Goal: Task Accomplishment & Management: Complete application form

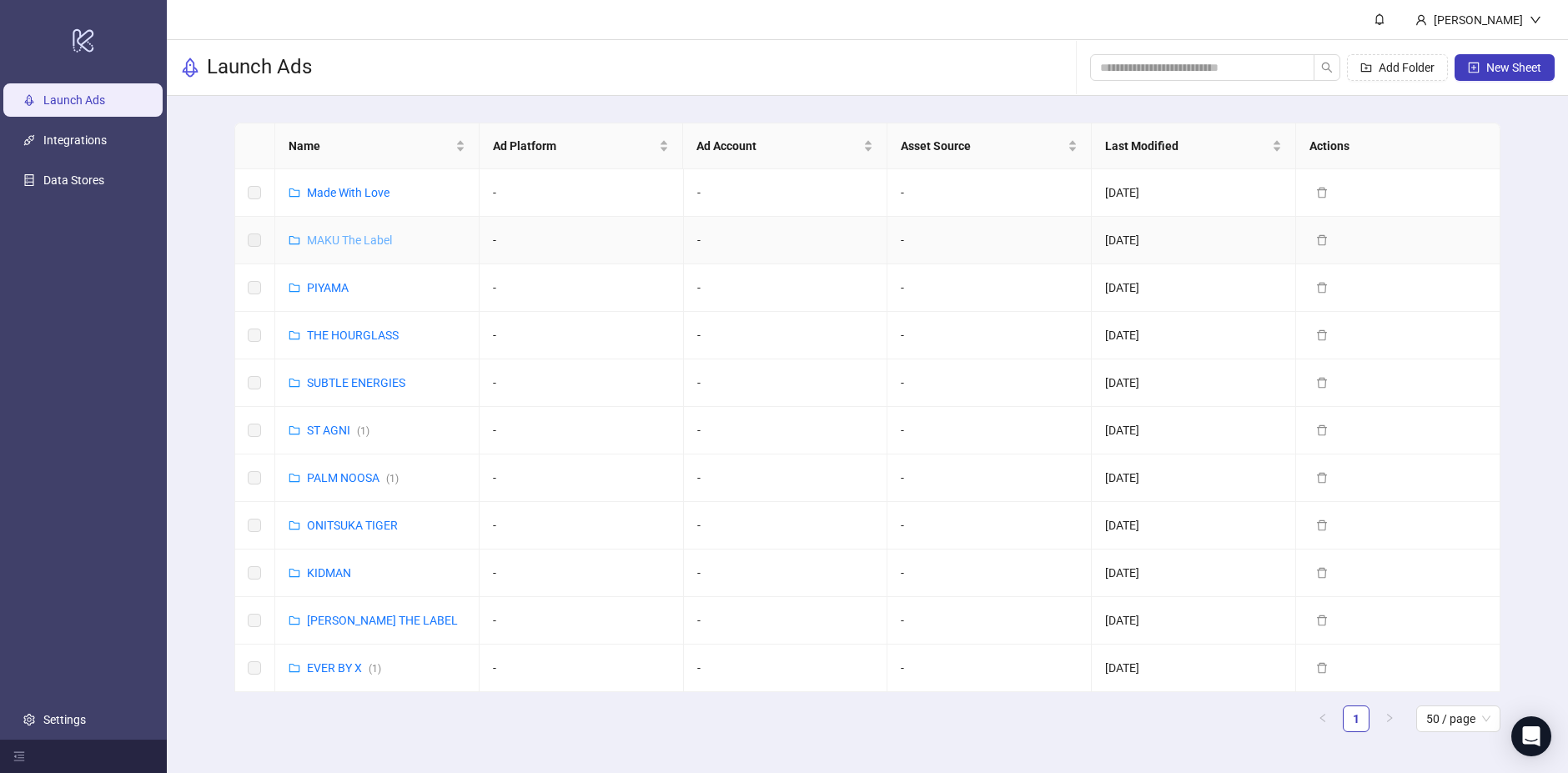
click at [347, 244] on link "MAKU The Label" at bounding box center [349, 240] width 85 height 13
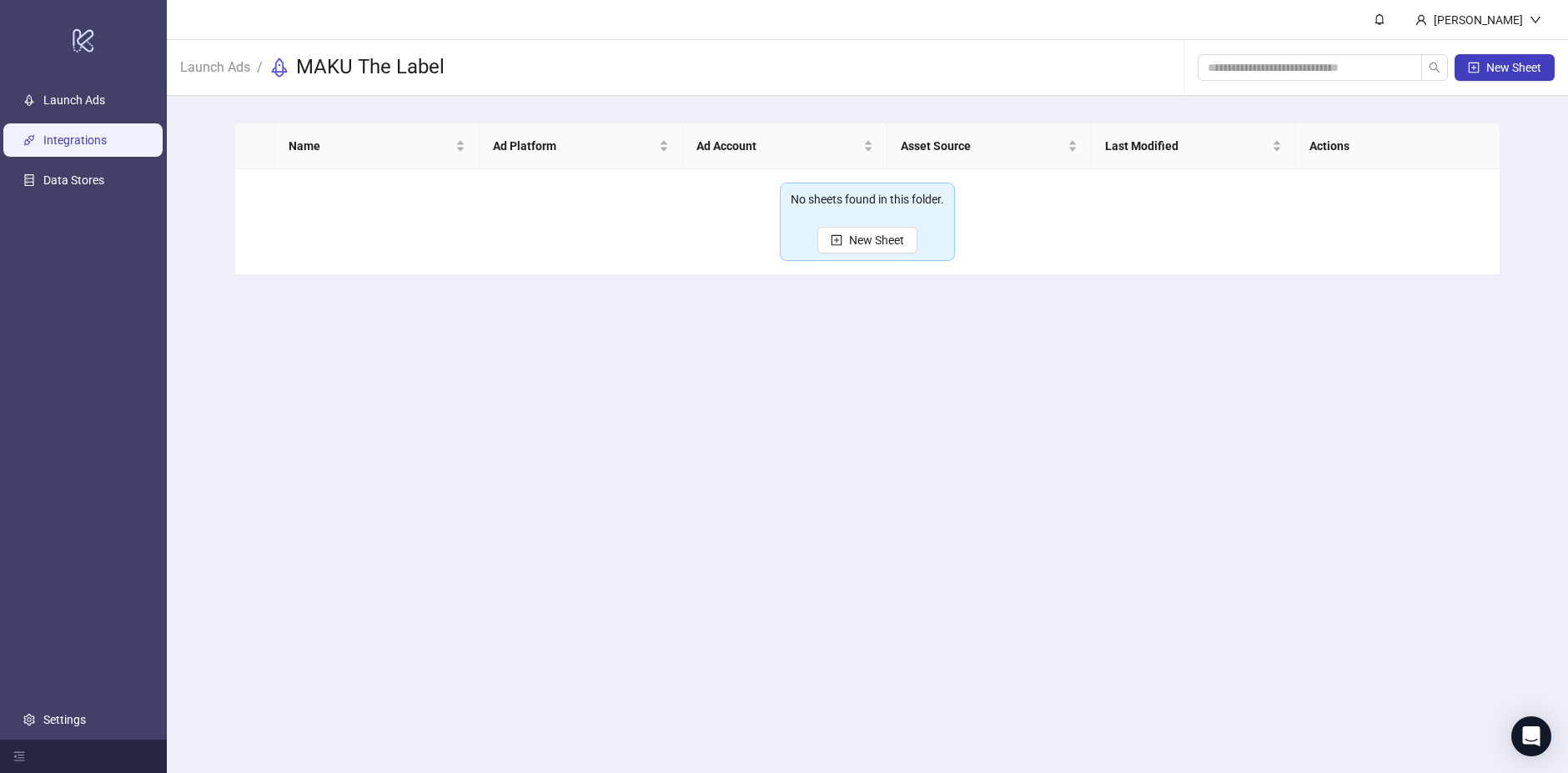
click at [67, 142] on link "Integrations" at bounding box center [75, 139] width 64 height 13
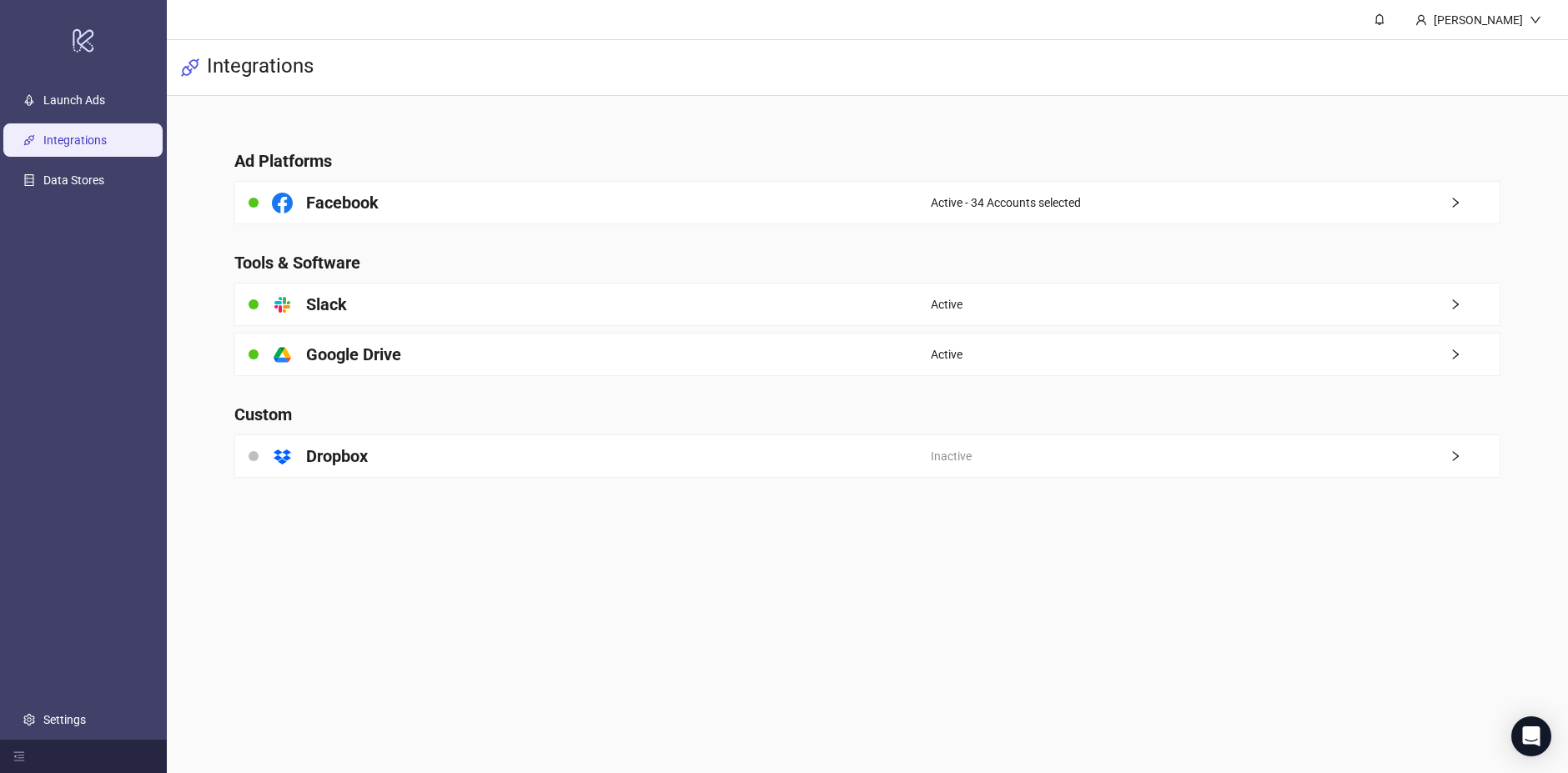
click at [432, 204] on div "Facebook" at bounding box center [584, 202] width 696 height 41
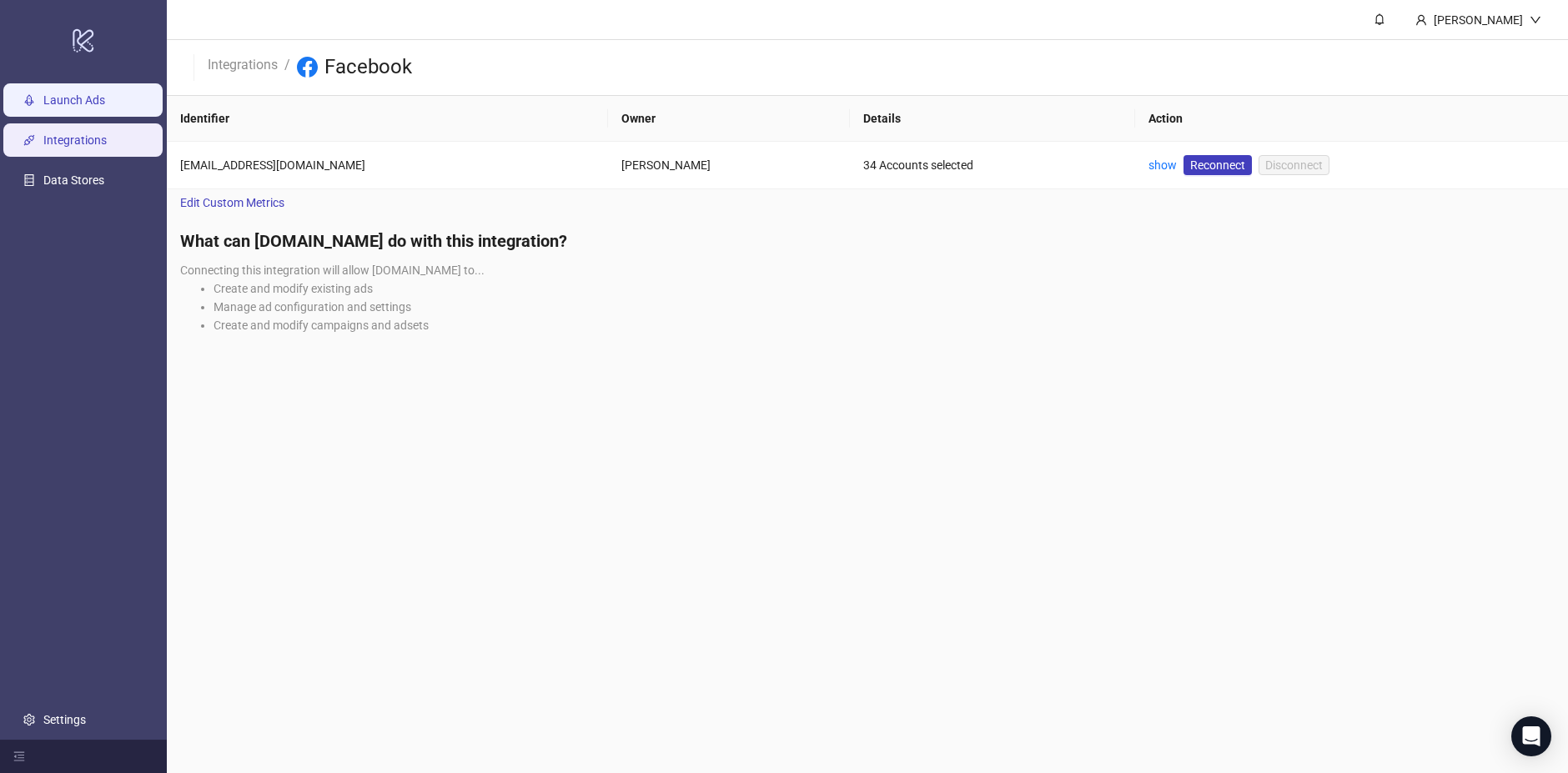
click at [93, 103] on link "Launch Ads" at bounding box center [74, 100] width 62 height 13
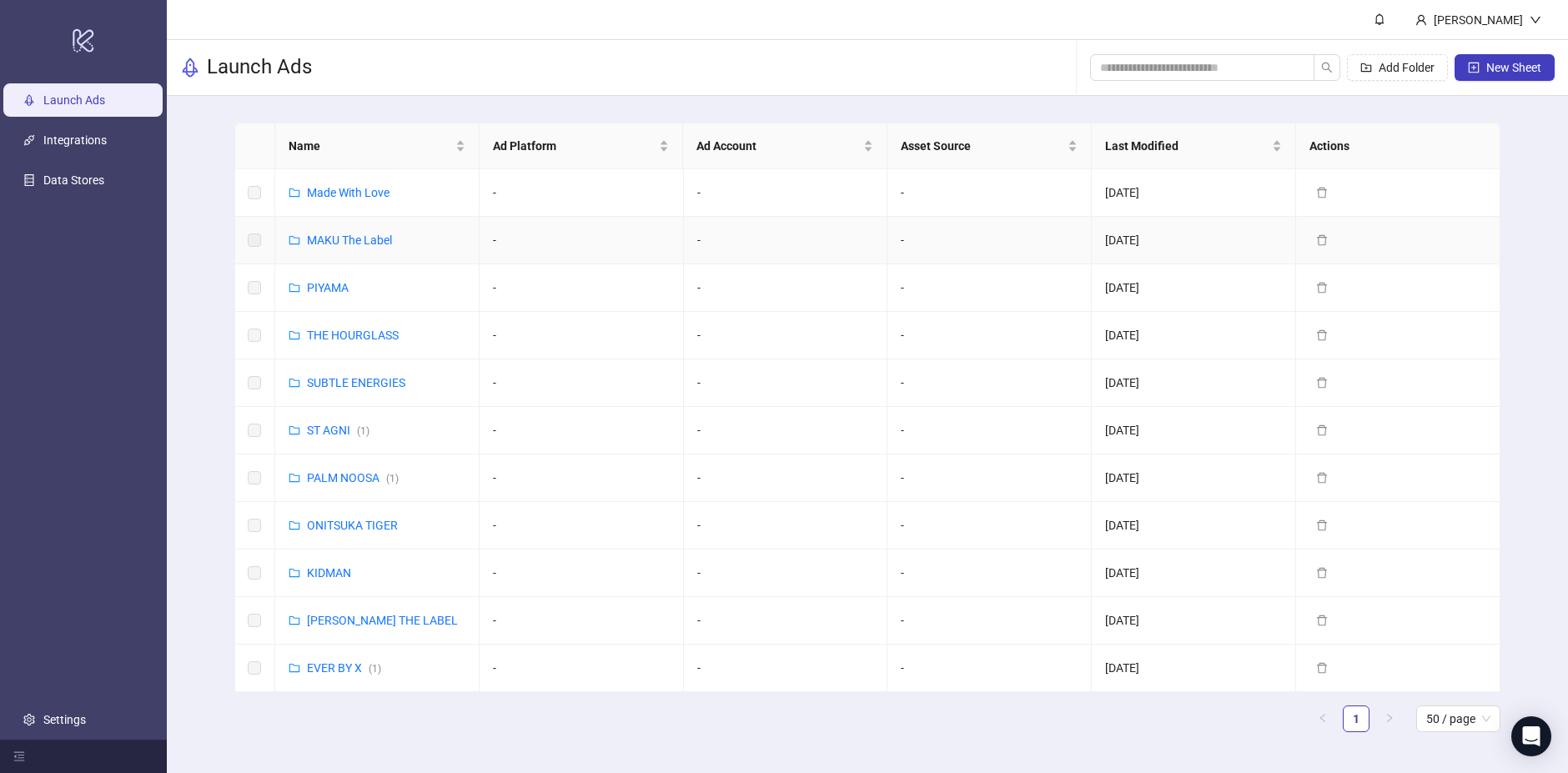
click at [384, 248] on div "MAKU The Label" at bounding box center [349, 240] width 85 height 18
click at [355, 235] on link "MAKU The Label" at bounding box center [349, 240] width 85 height 13
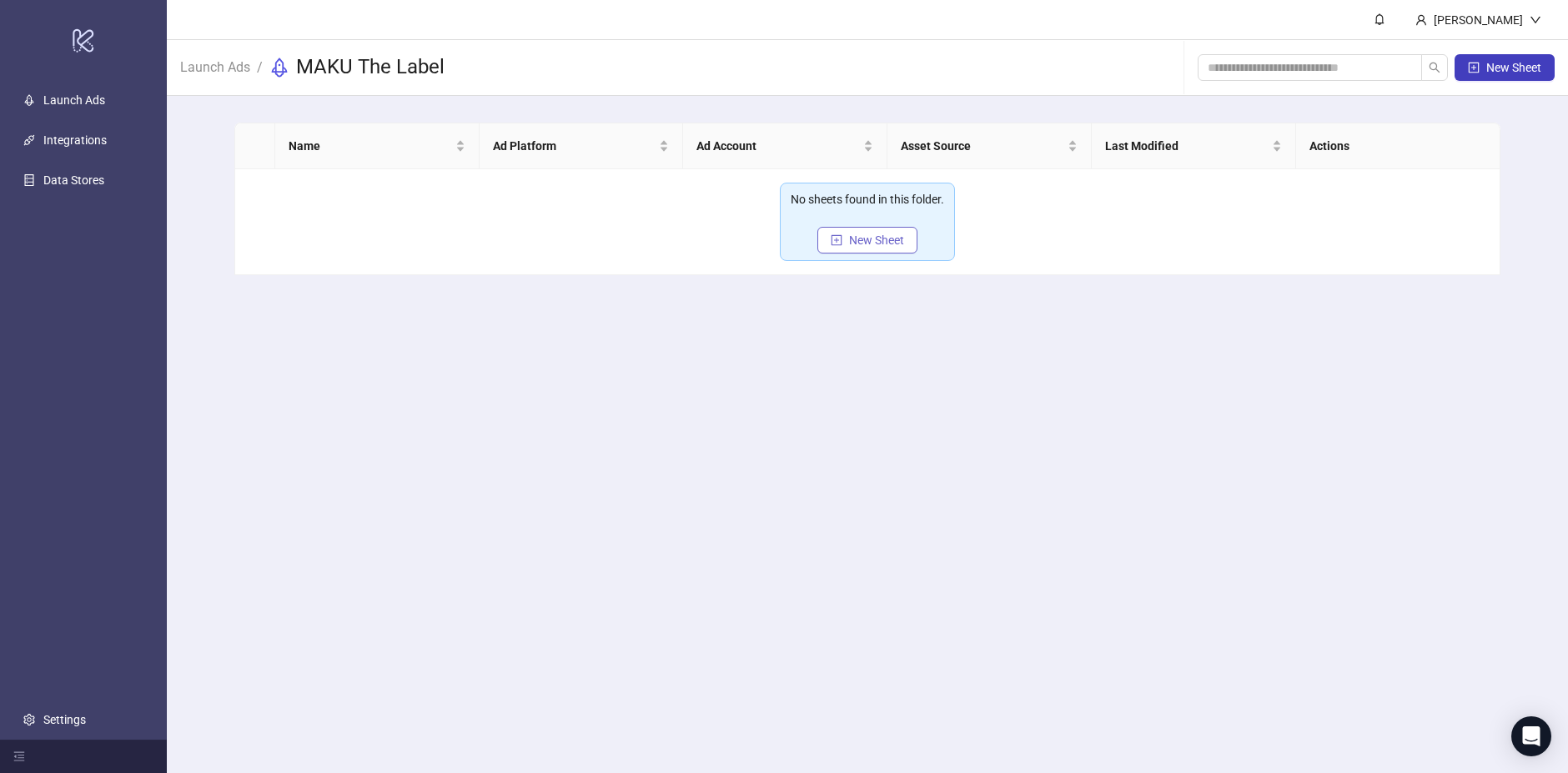
click at [886, 242] on span "New Sheet" at bounding box center [877, 240] width 55 height 13
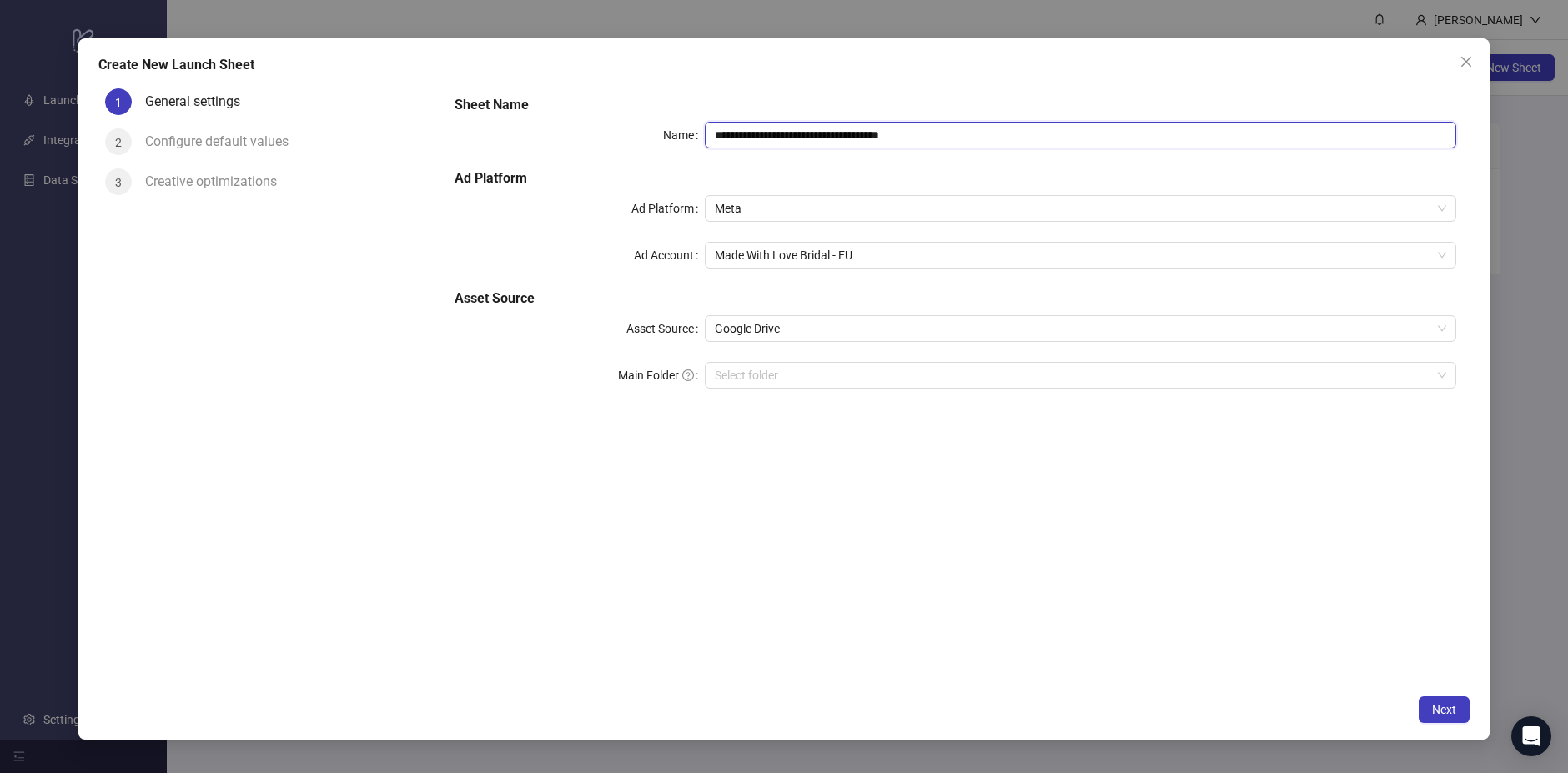
click at [800, 127] on input "**********" at bounding box center [1081, 135] width 752 height 27
click at [894, 202] on span "Meta" at bounding box center [1081, 209] width 732 height 25
type input "**********"
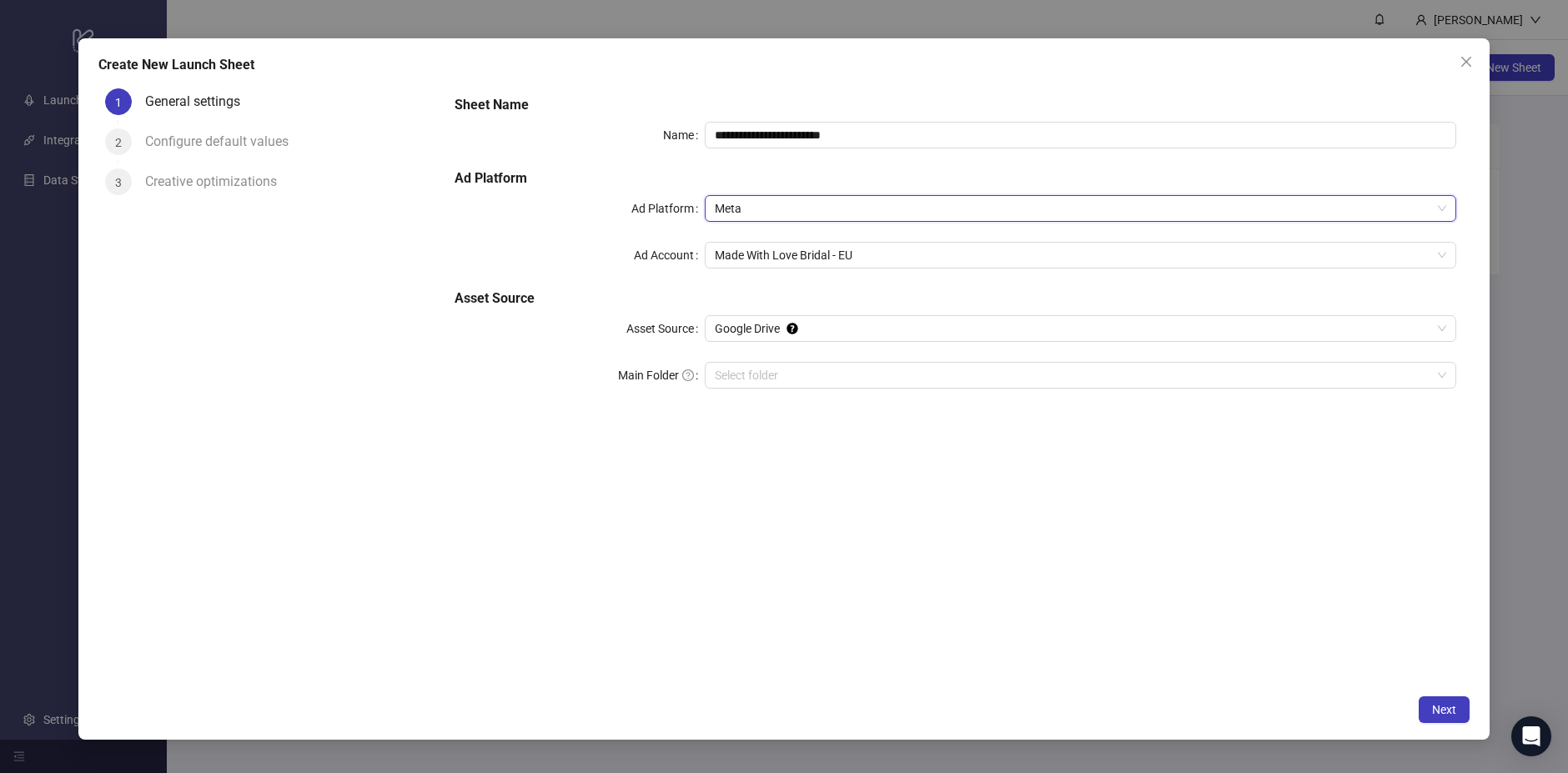
click at [860, 208] on span "Meta" at bounding box center [1081, 209] width 732 height 25
click at [803, 260] on span "Made With Love Bridal - EU" at bounding box center [1081, 255] width 732 height 25
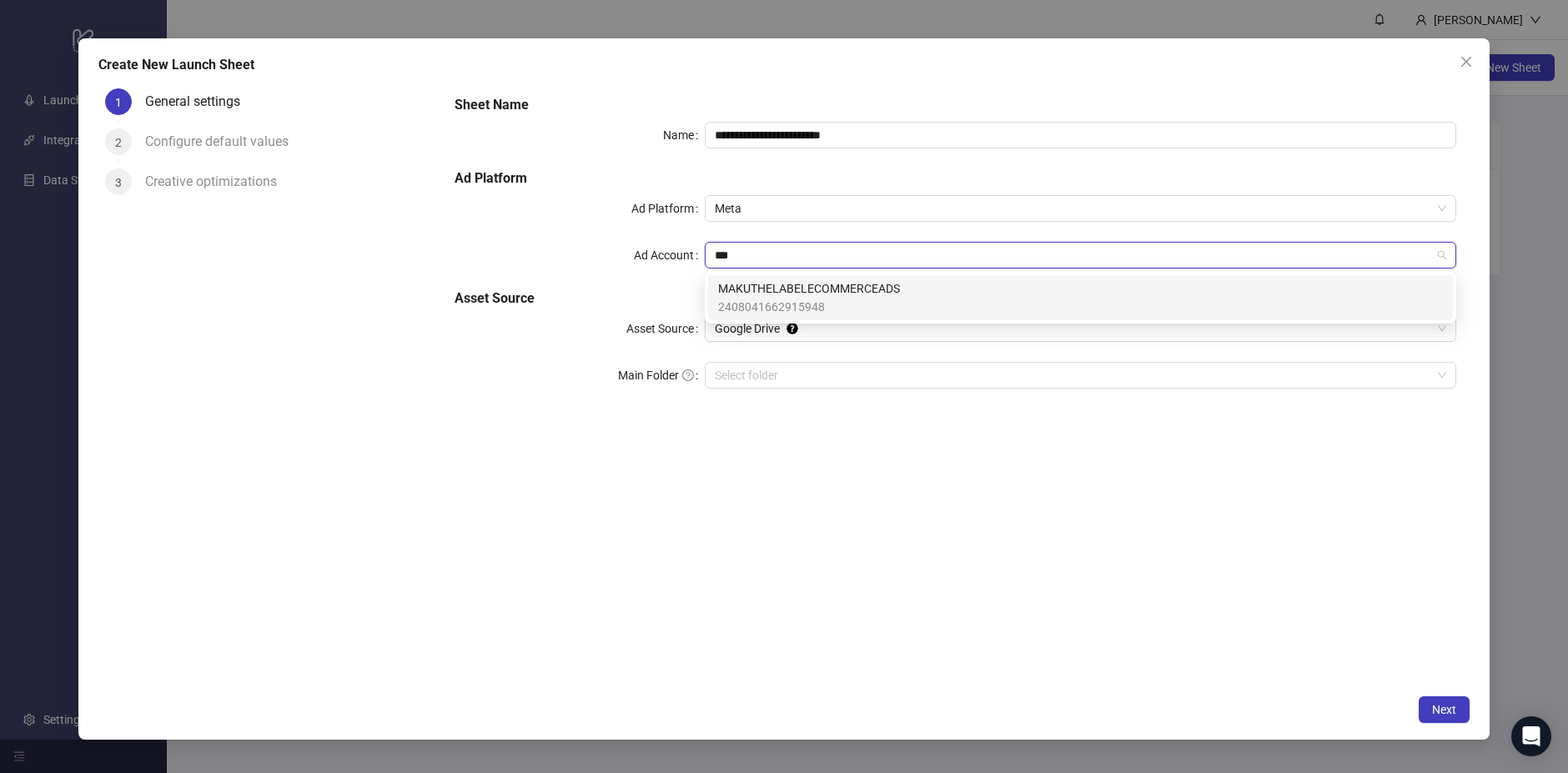
type input "****"
click at [830, 300] on span "2408041662915948" at bounding box center [809, 307] width 182 height 18
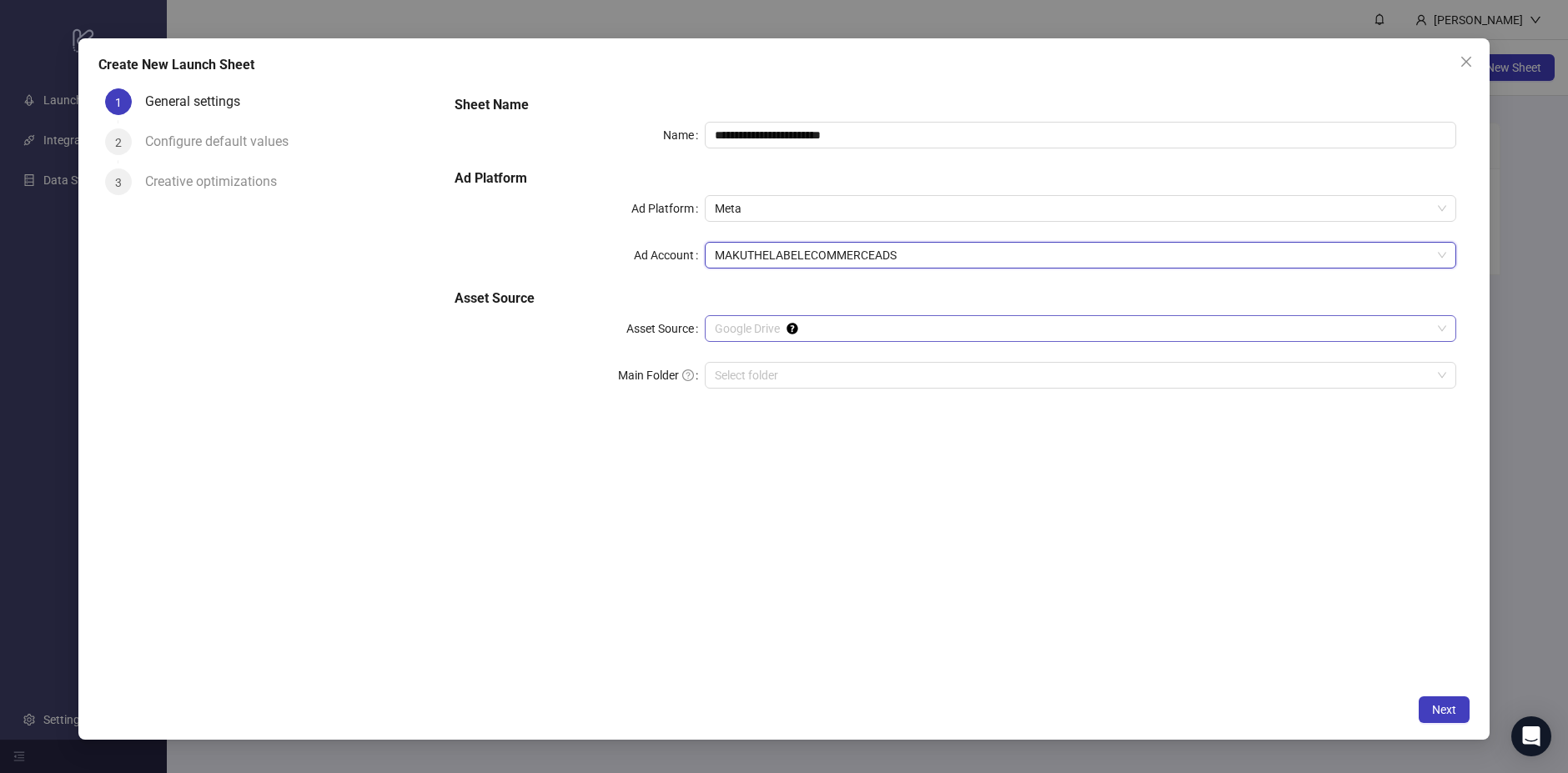
click at [773, 328] on span "Google Drive" at bounding box center [1081, 329] width 732 height 25
click at [815, 320] on div "If you cannot select a folder or run into a 403 error, make sure to reconnect y…" at bounding box center [913, 328] width 209 height 107
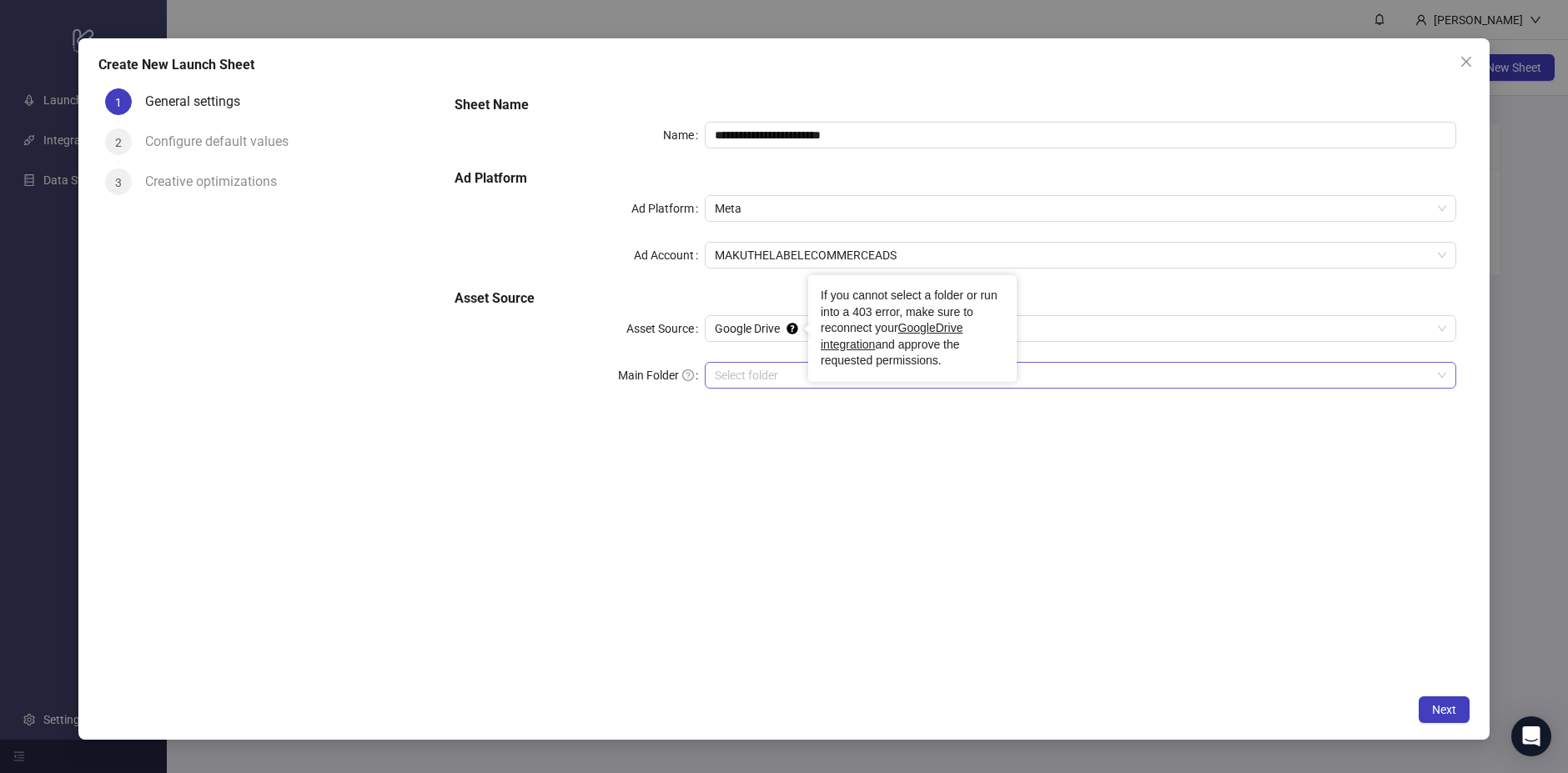
click at [774, 385] on input "Main Folder" at bounding box center [1073, 376] width 717 height 25
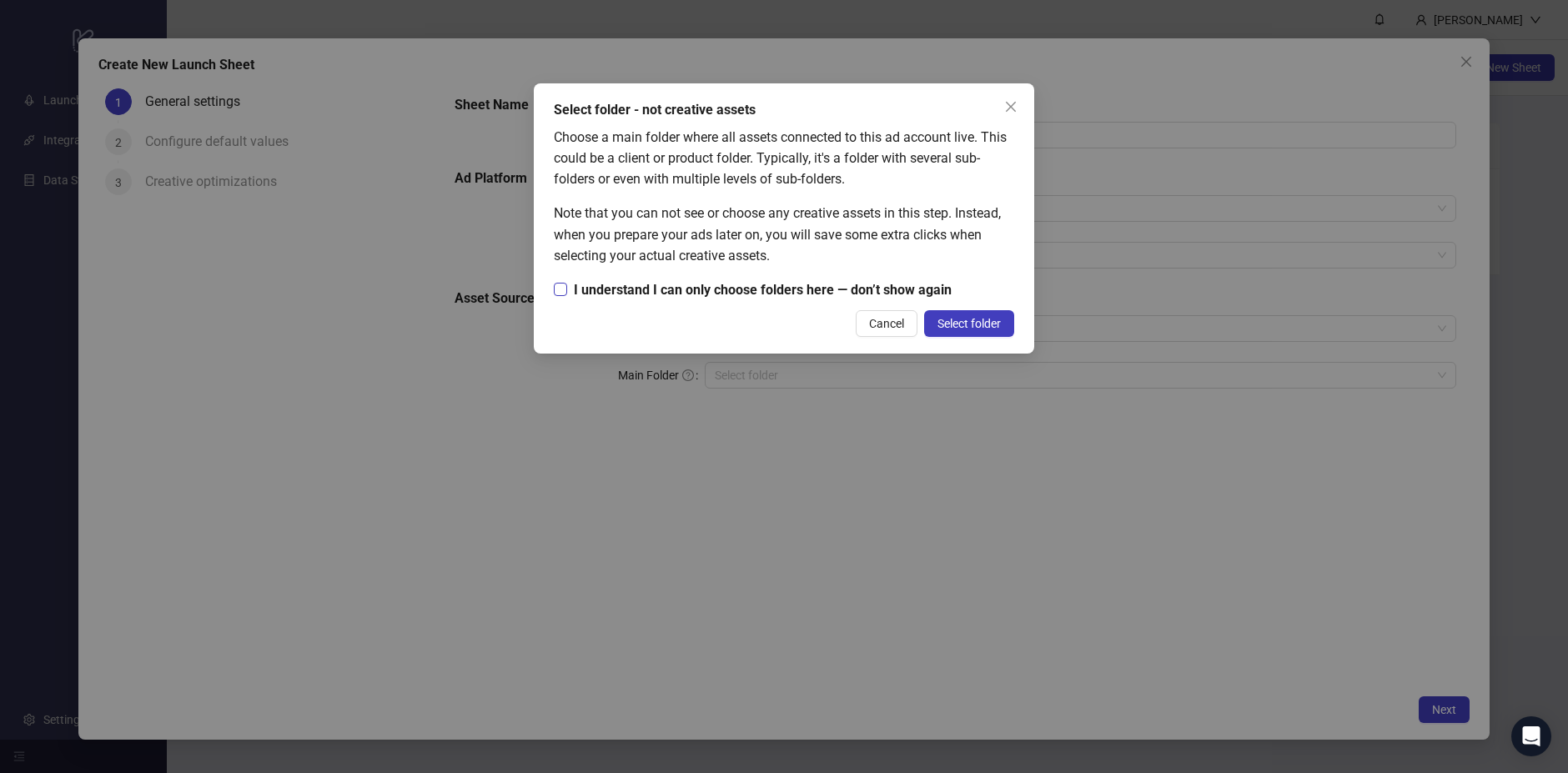
click at [650, 298] on span "I understand I can only choose folders here — don’t show again" at bounding box center [762, 289] width 391 height 21
click at [988, 314] on button "Select folder" at bounding box center [969, 324] width 90 height 27
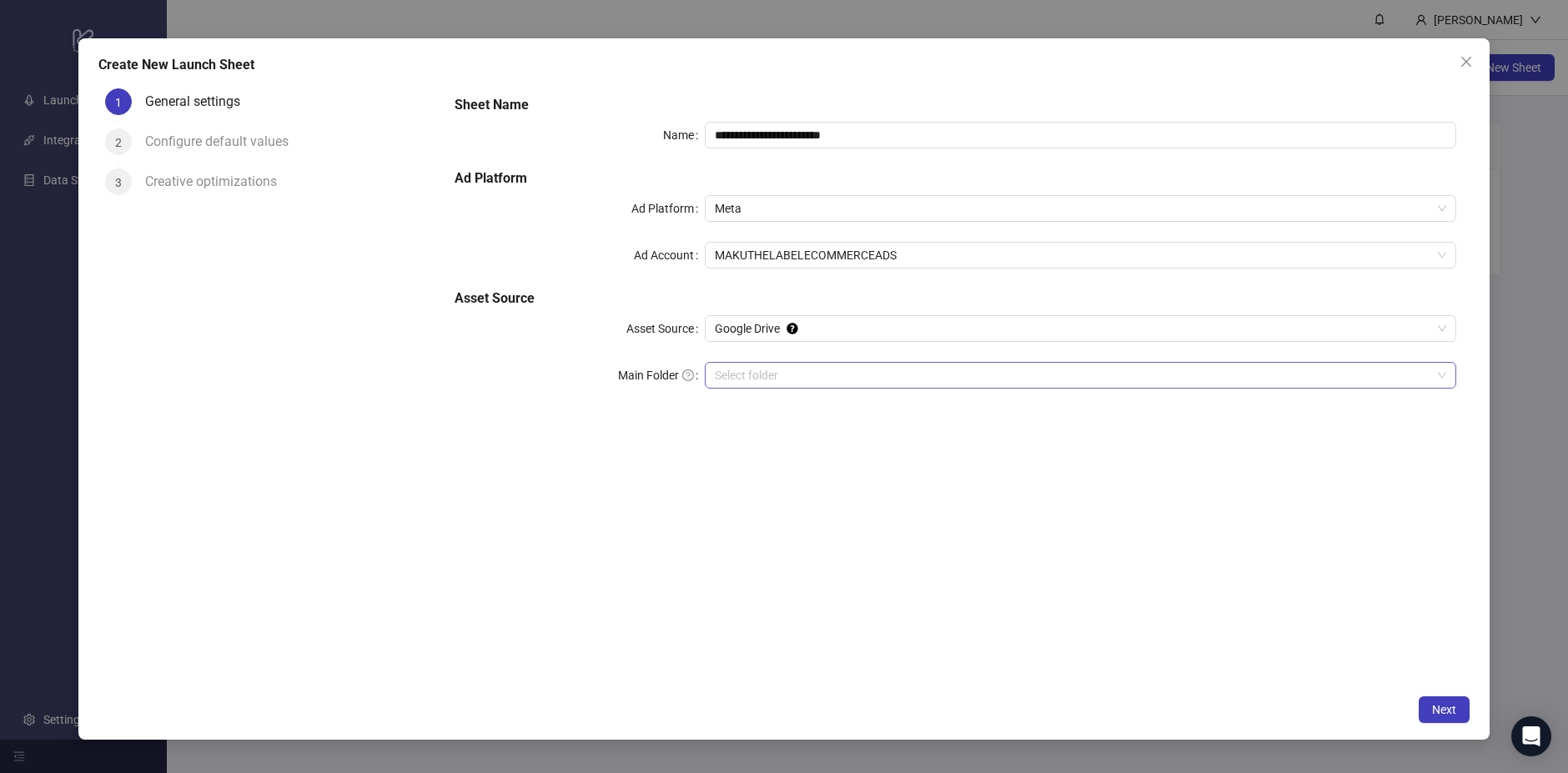
click at [779, 378] on input "Main Folder" at bounding box center [1073, 376] width 717 height 25
click at [775, 386] on input "Main Folder" at bounding box center [1073, 376] width 717 height 25
click at [669, 370] on label "Main Folder" at bounding box center [662, 376] width 86 height 27
click at [715, 370] on input "Main Folder" at bounding box center [1073, 376] width 717 height 25
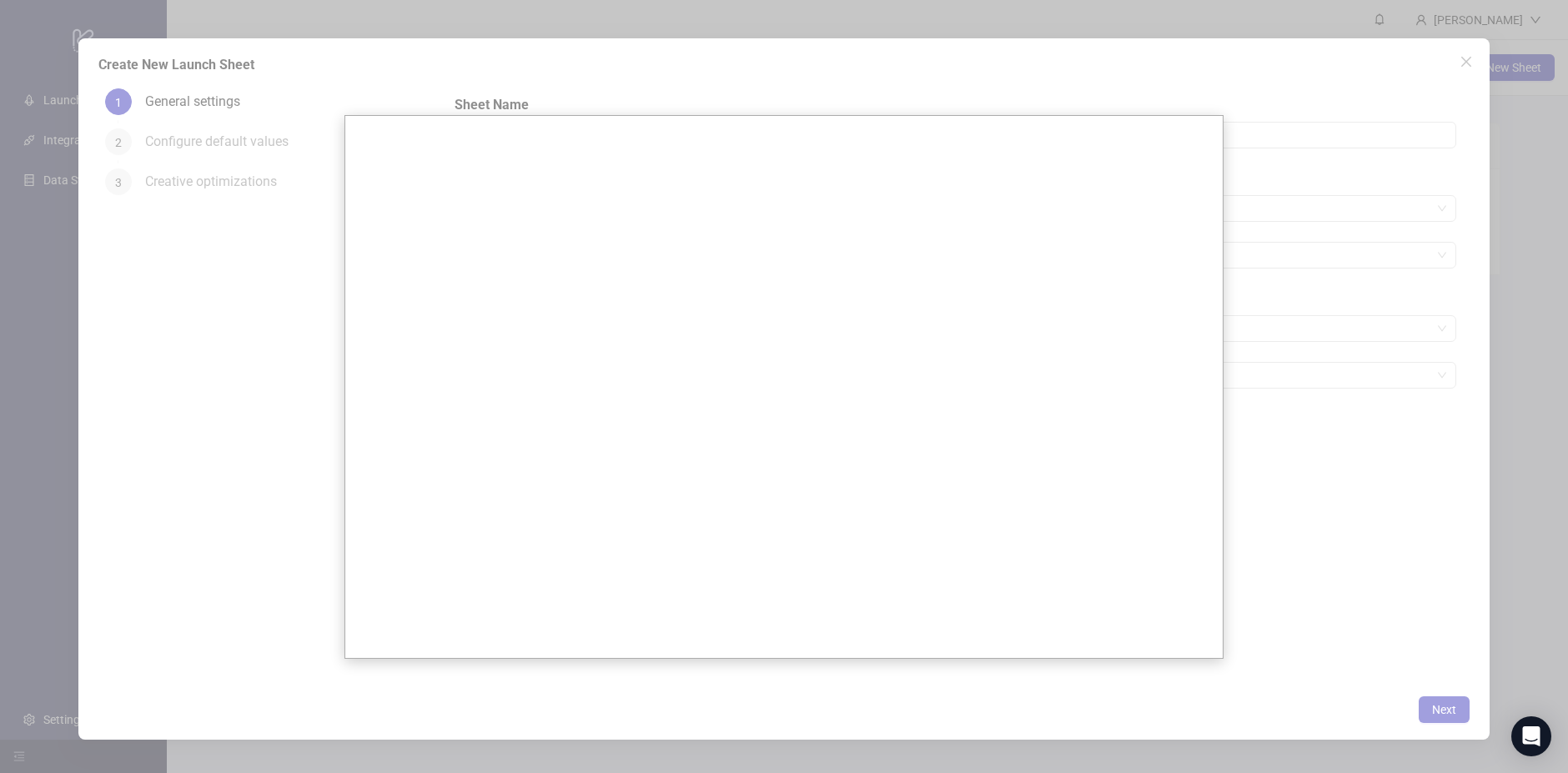
click at [1368, 292] on div at bounding box center [784, 386] width 1568 height 773
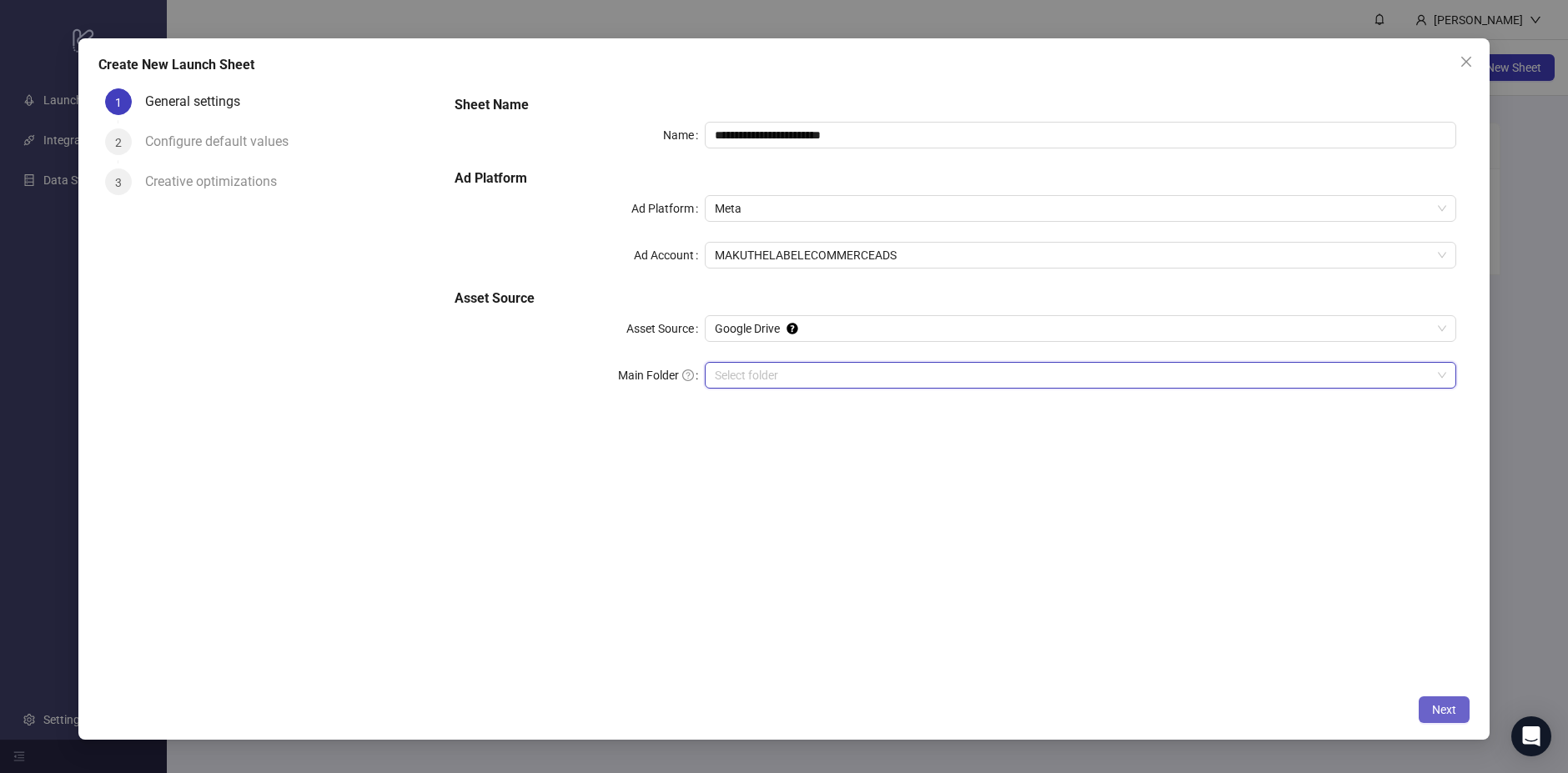
click at [1451, 713] on span "Next" at bounding box center [1444, 709] width 24 height 13
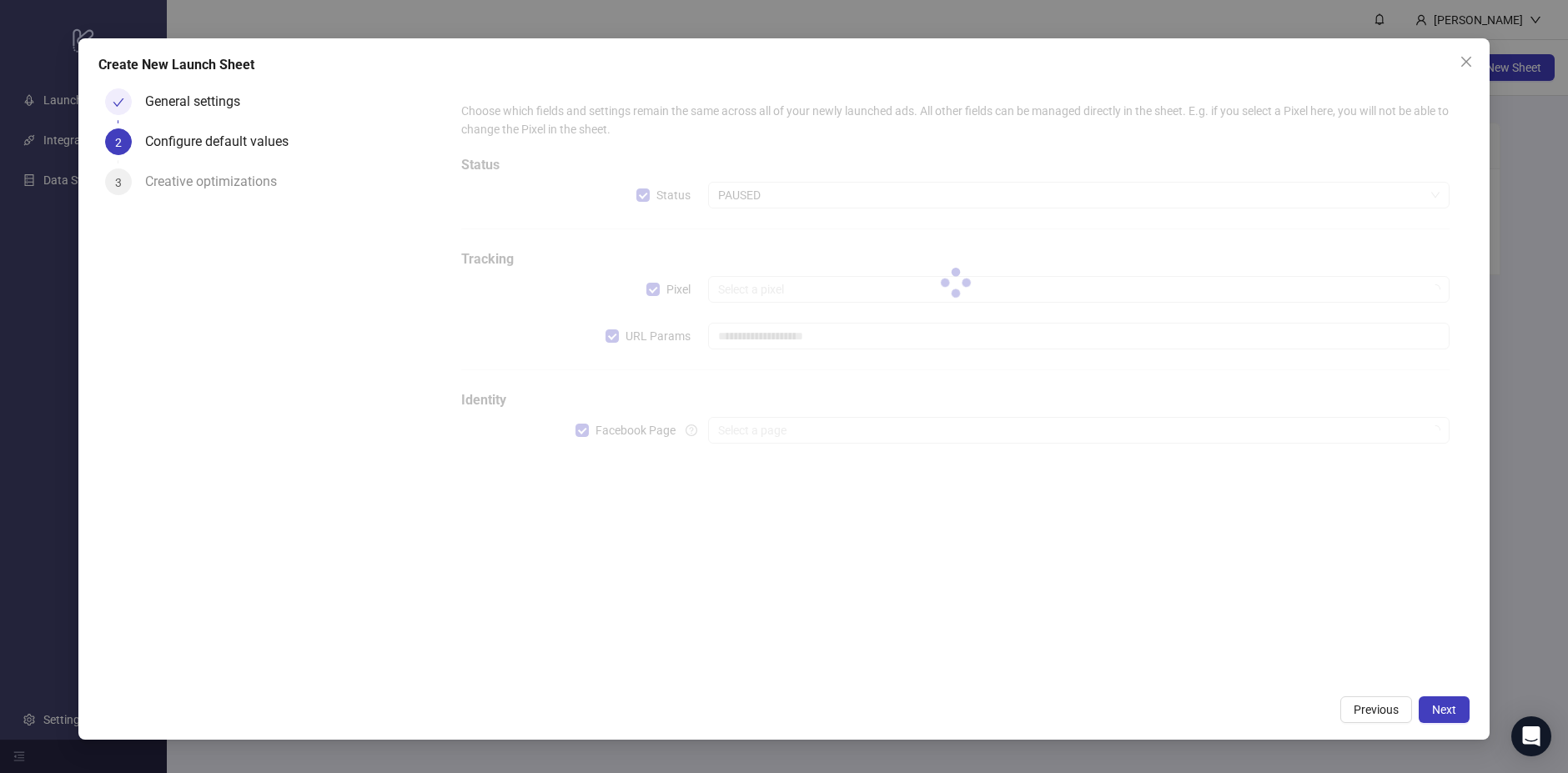
type input "**********"
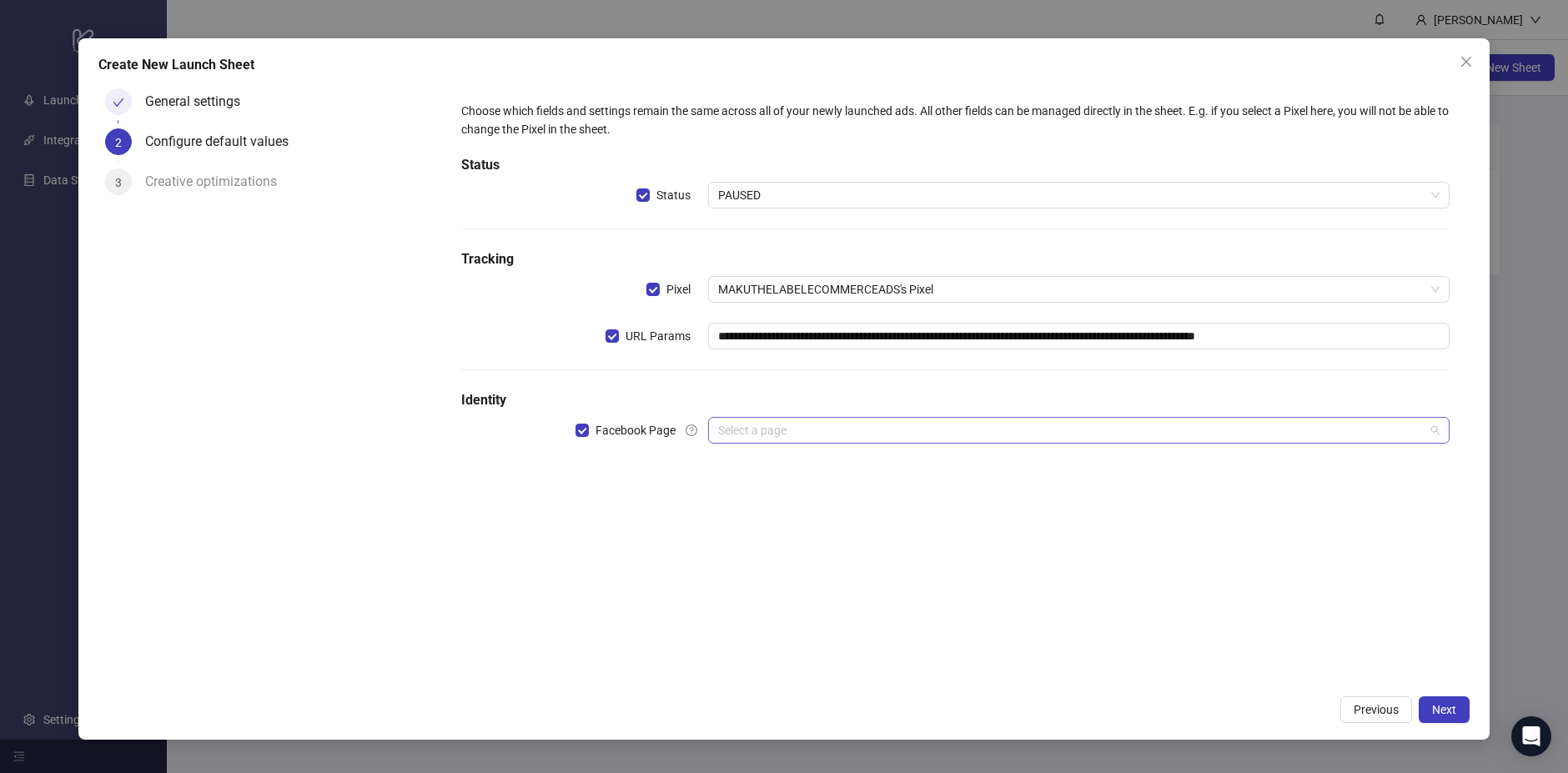
click at [792, 431] on input "search" at bounding box center [1072, 431] width 707 height 25
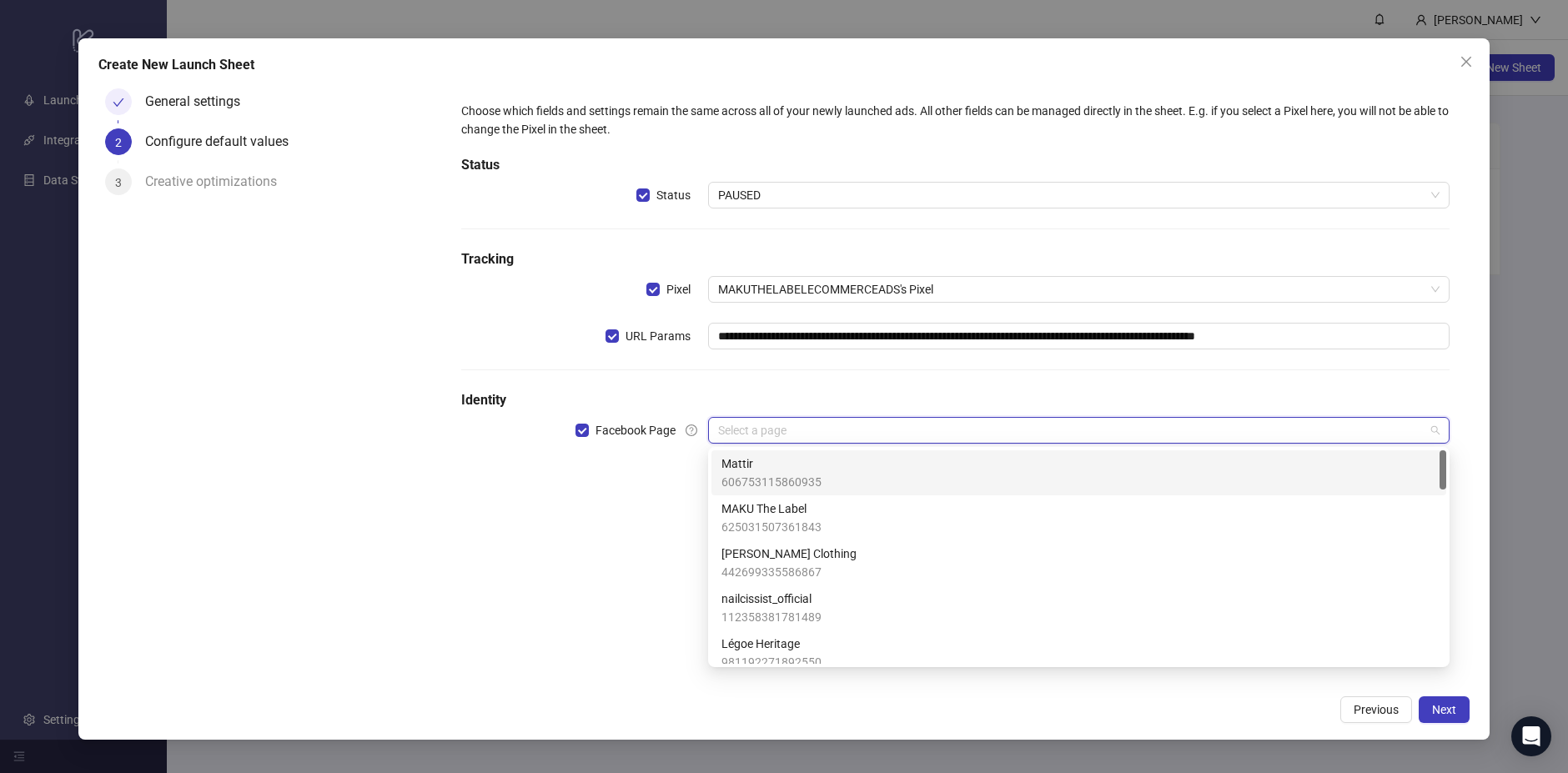
type input "*"
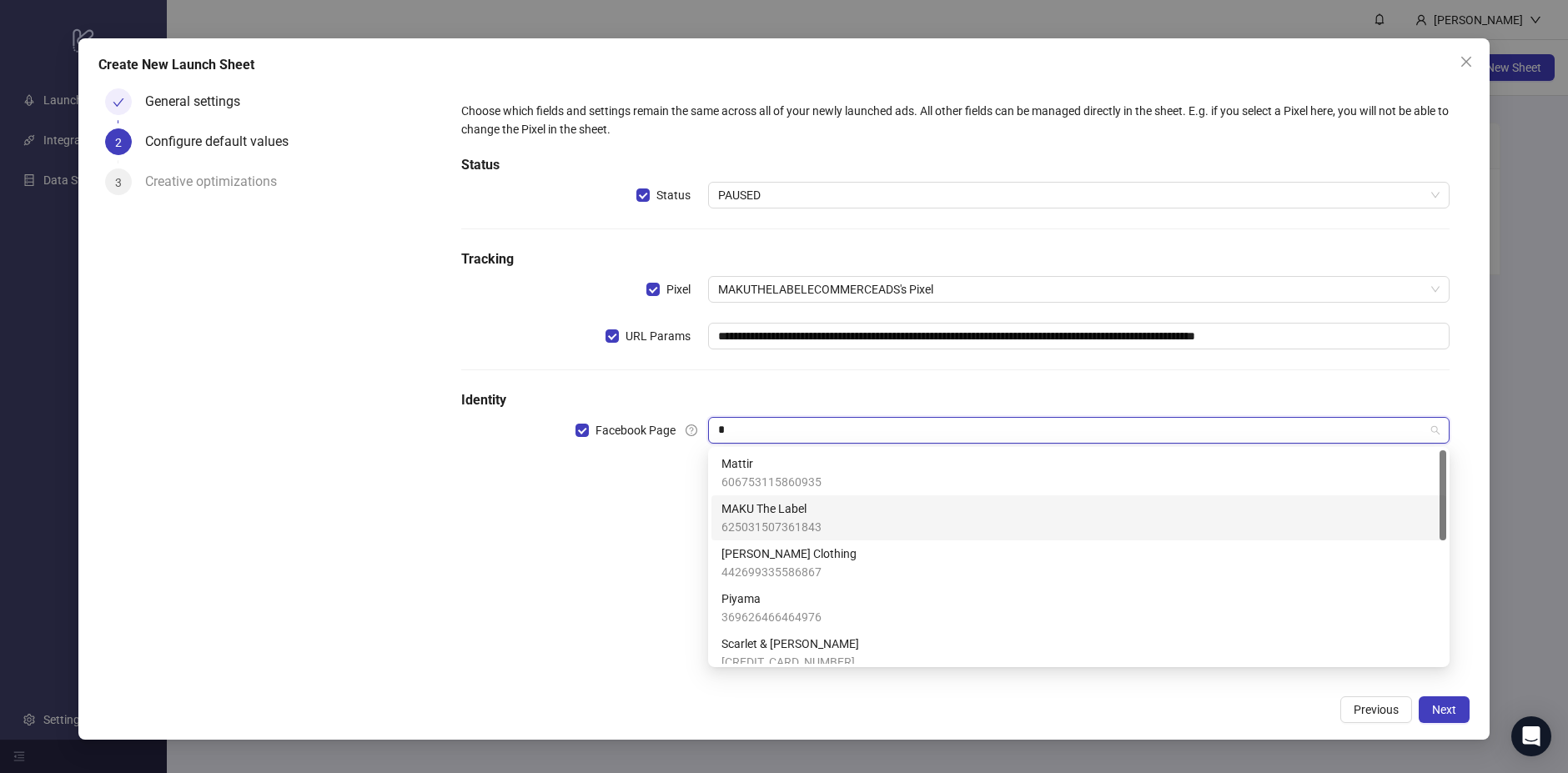
click at [791, 527] on span "625031507361843" at bounding box center [771, 527] width 100 height 18
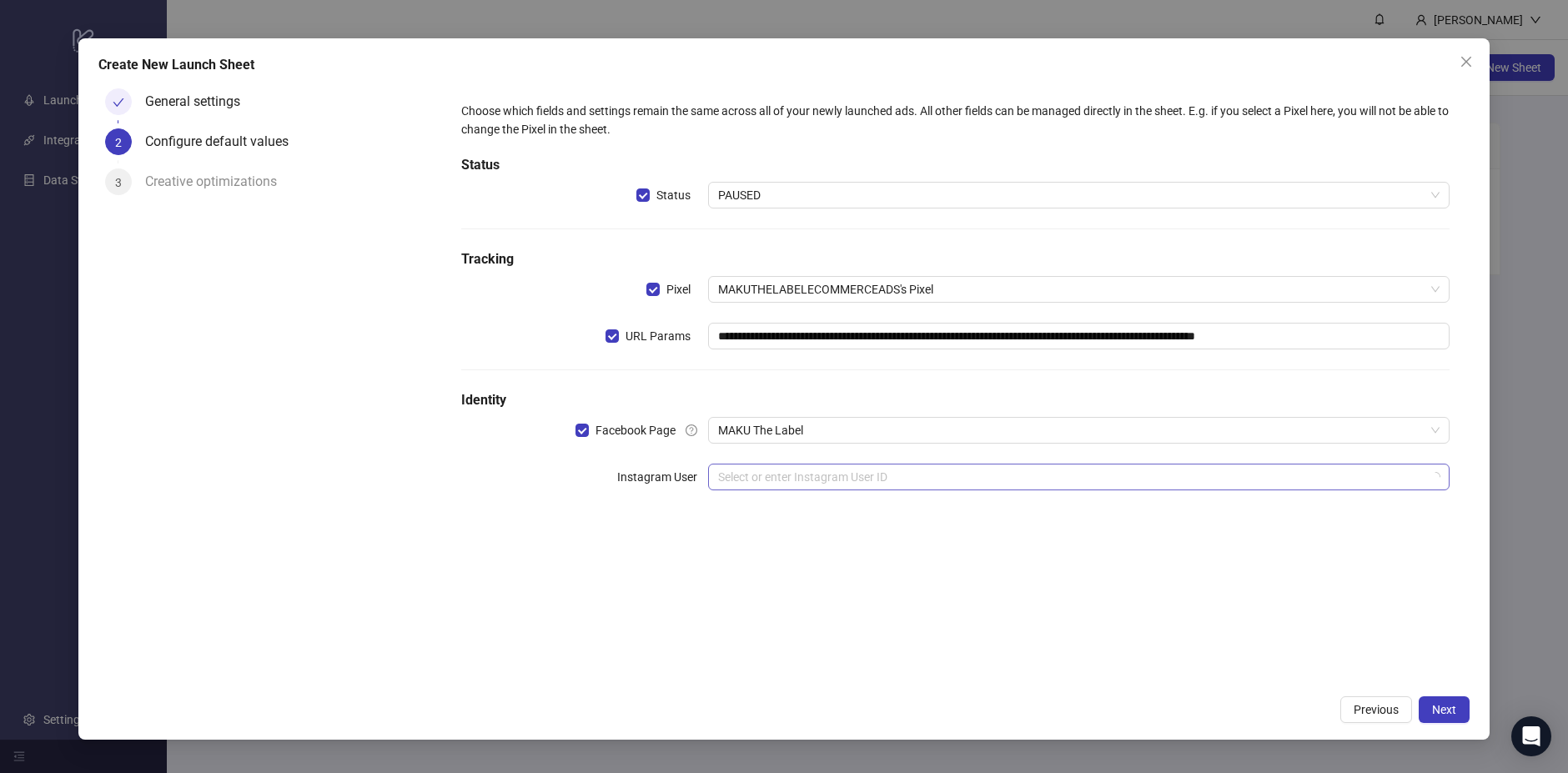
click at [900, 475] on input "search" at bounding box center [1072, 477] width 707 height 25
type input "***"
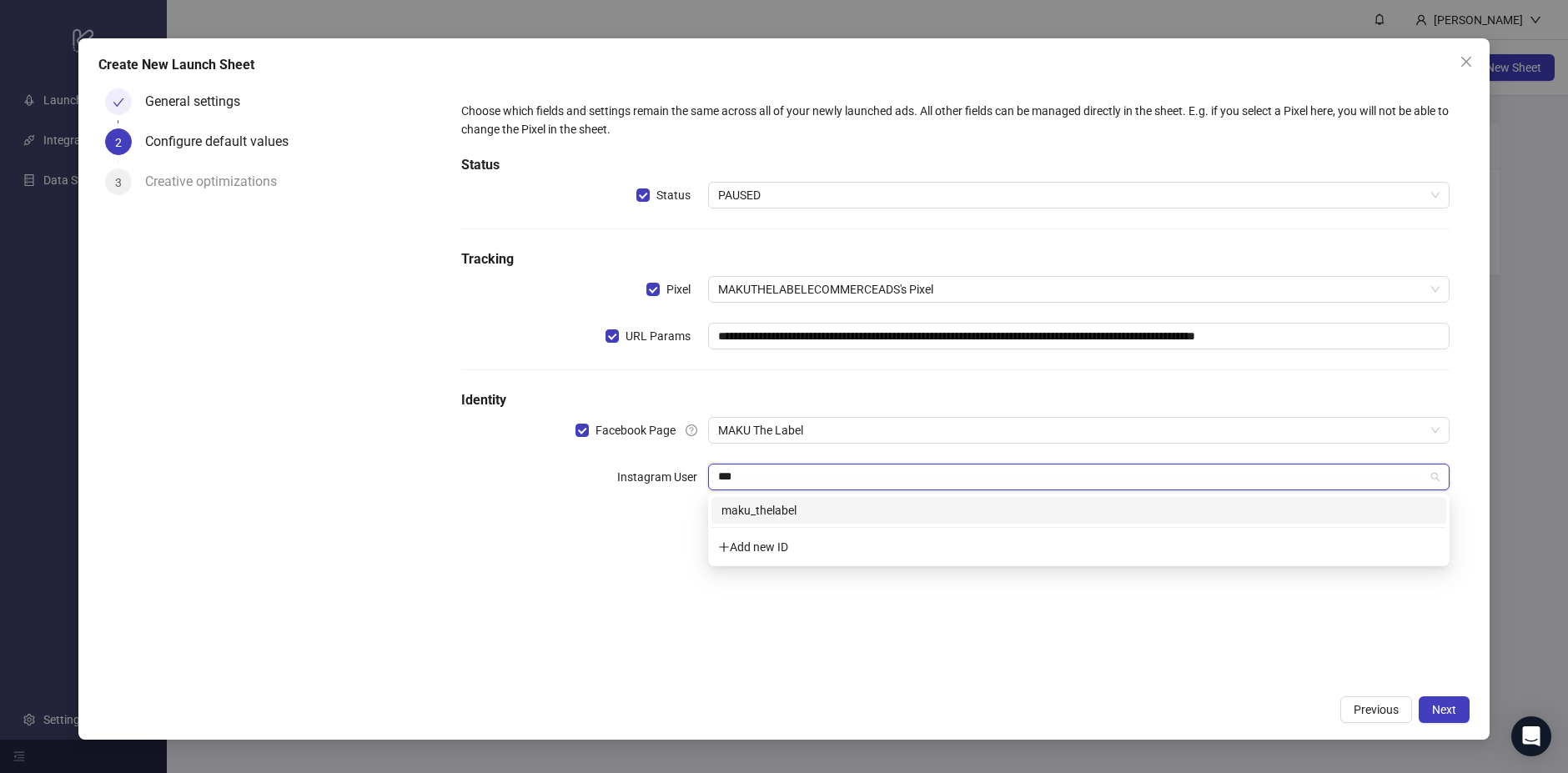
click at [872, 514] on div "maku_thelabel" at bounding box center [1079, 511] width 715 height 18
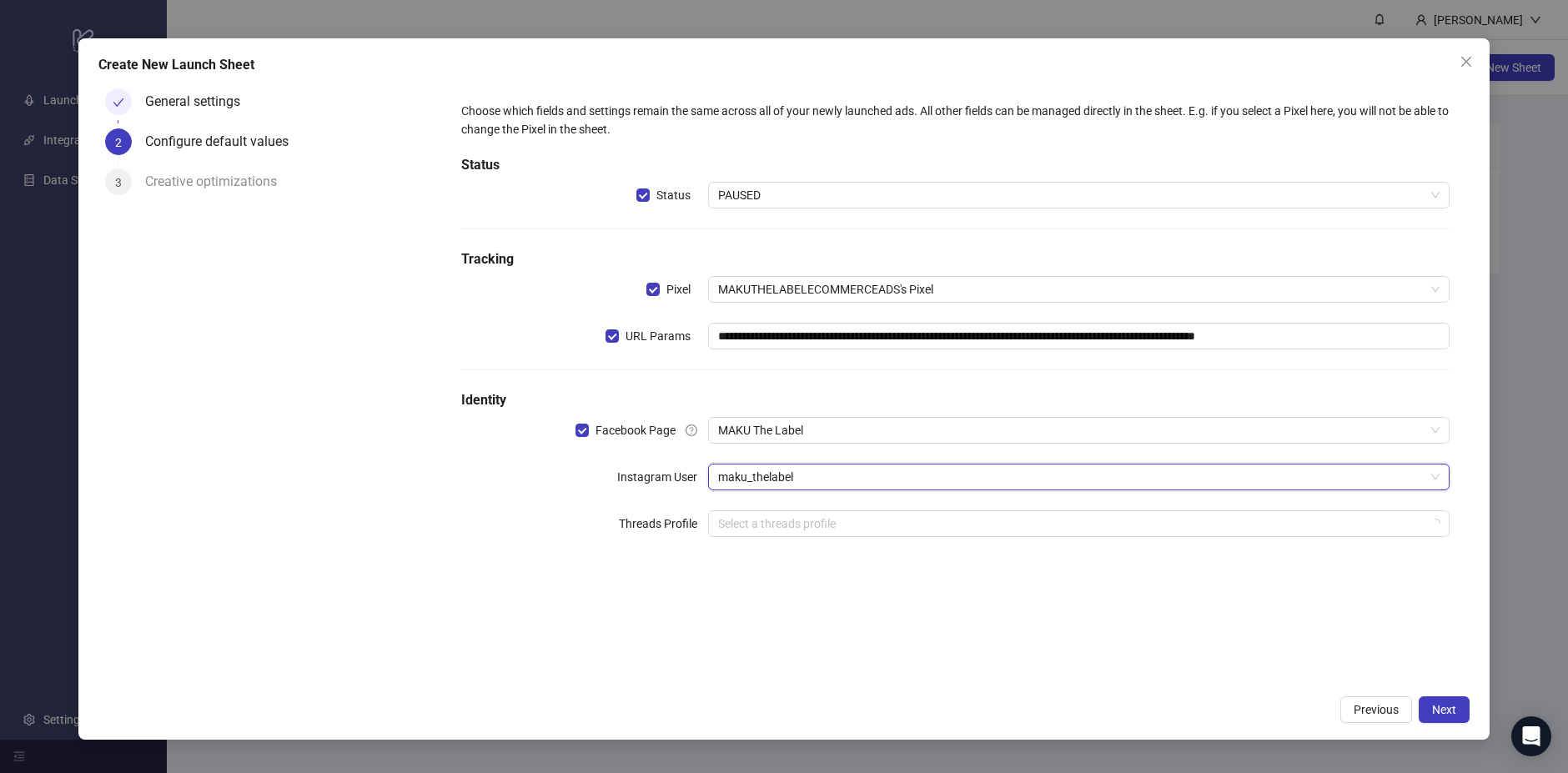
click at [998, 540] on div "**********" at bounding box center [956, 329] width 1002 height 467
click at [998, 538] on div "**********" at bounding box center [956, 329] width 1002 height 467
click at [998, 533] on input "search" at bounding box center [1072, 524] width 707 height 25
click at [1012, 634] on div "**********" at bounding box center [956, 384] width 1029 height 604
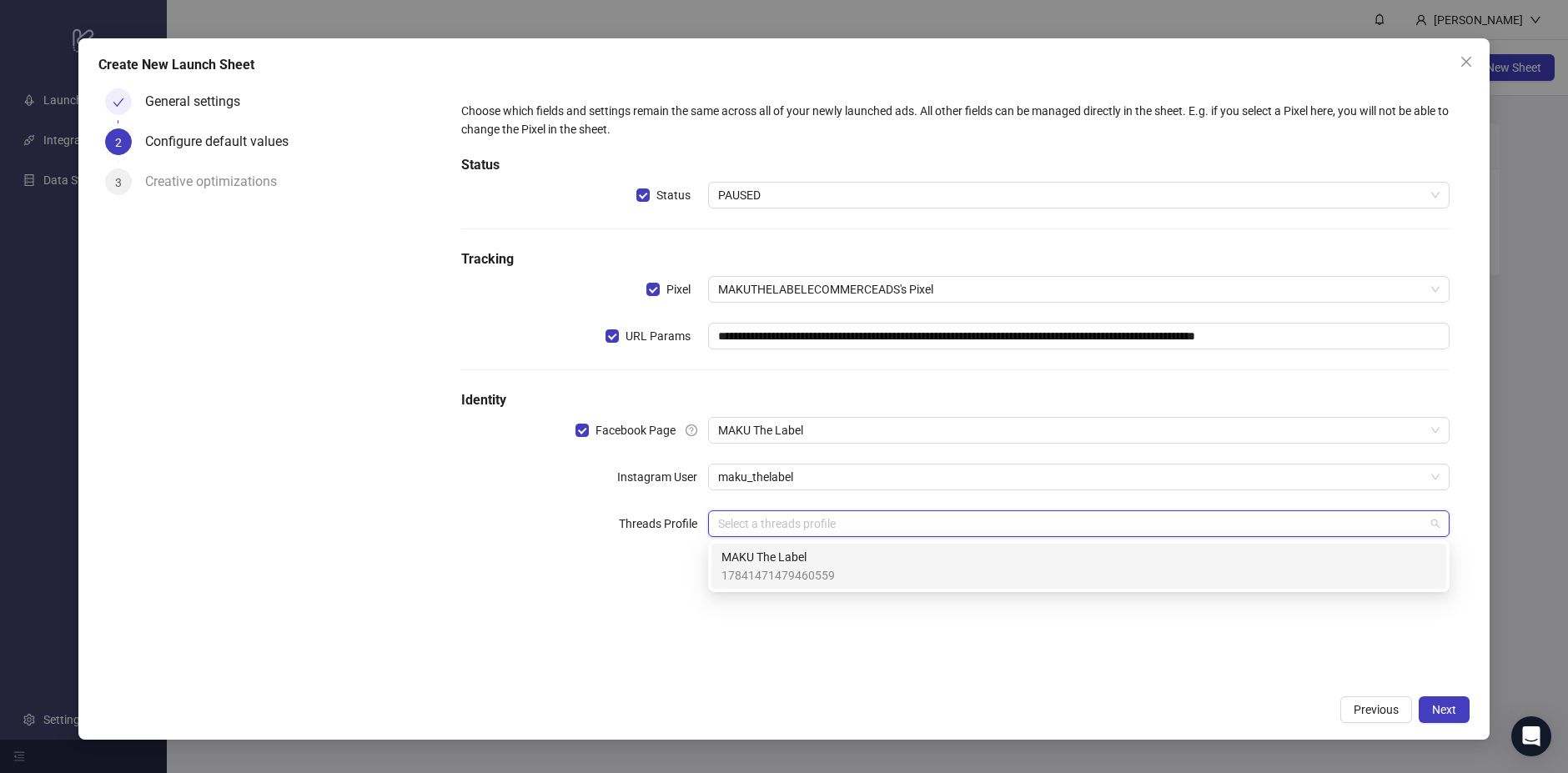
click at [1008, 529] on input "search" at bounding box center [1072, 524] width 707 height 25
click at [1005, 573] on div "MAKU The Label 17841471479460559" at bounding box center [1079, 566] width 715 height 37
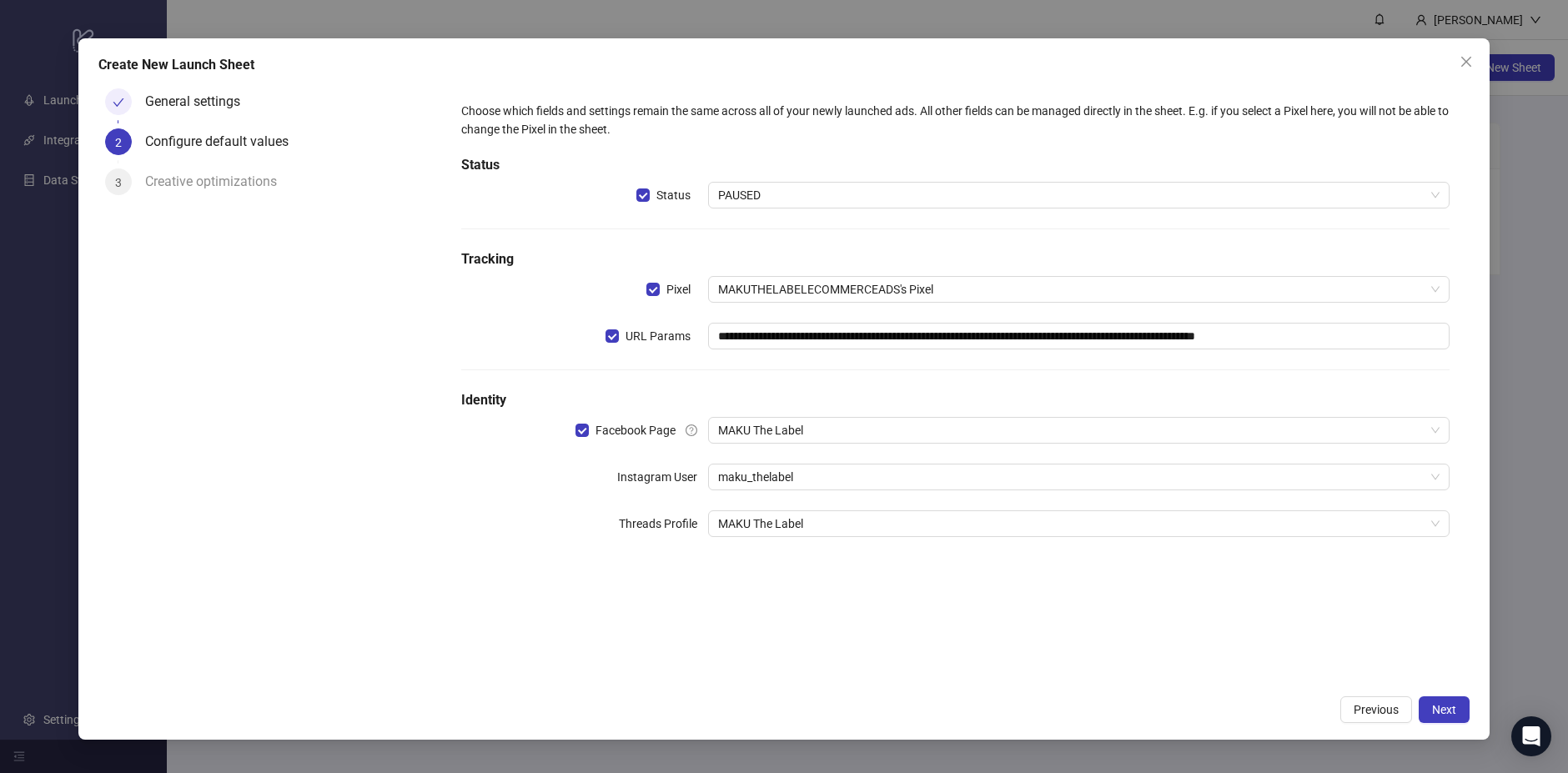
click at [1005, 630] on div "**********" at bounding box center [956, 384] width 1029 height 604
click at [1446, 703] on span "Next" at bounding box center [1444, 709] width 24 height 13
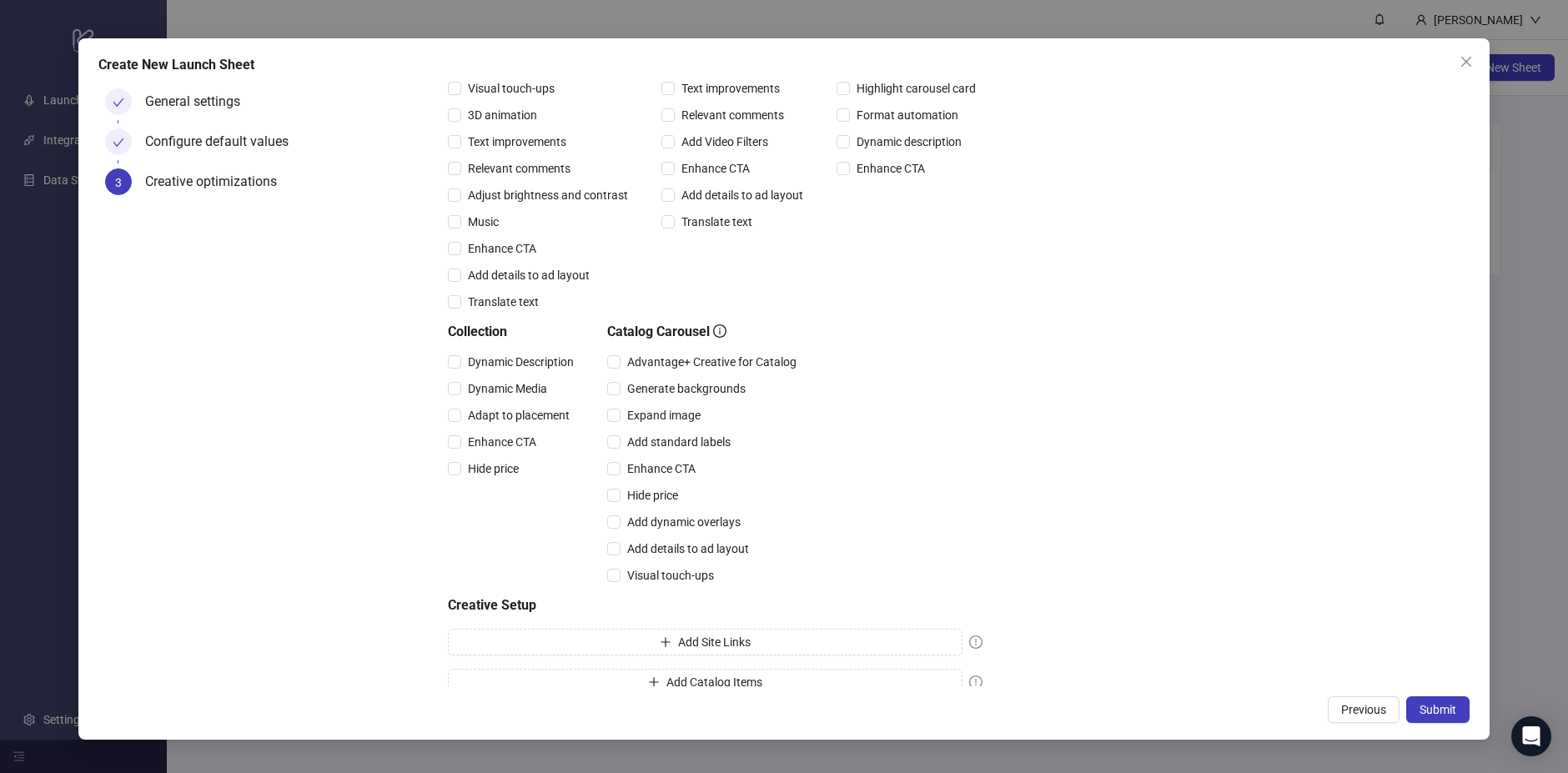
scroll to position [246, 0]
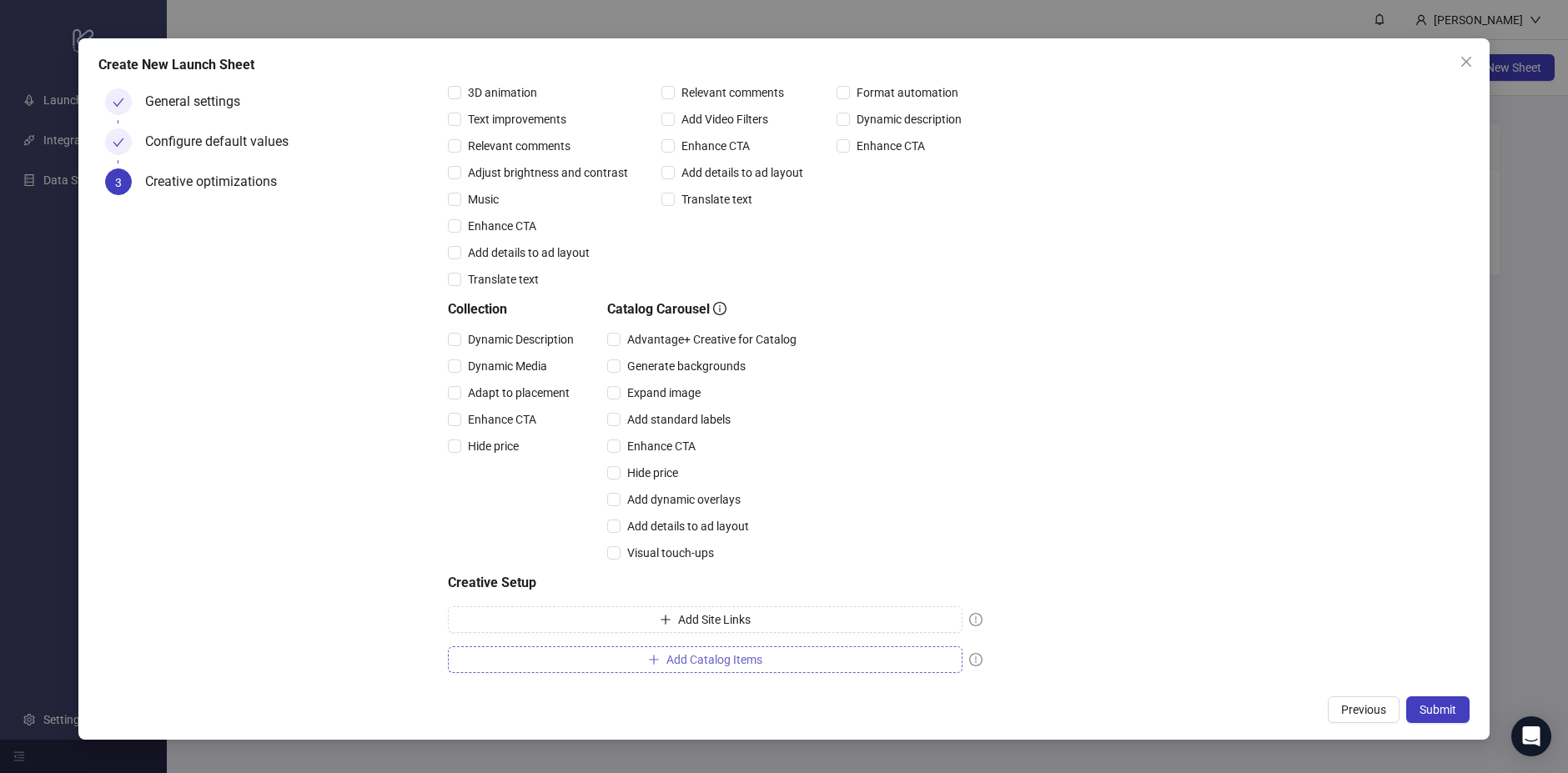
click at [914, 659] on button "Add Catalog Items" at bounding box center [705, 660] width 514 height 27
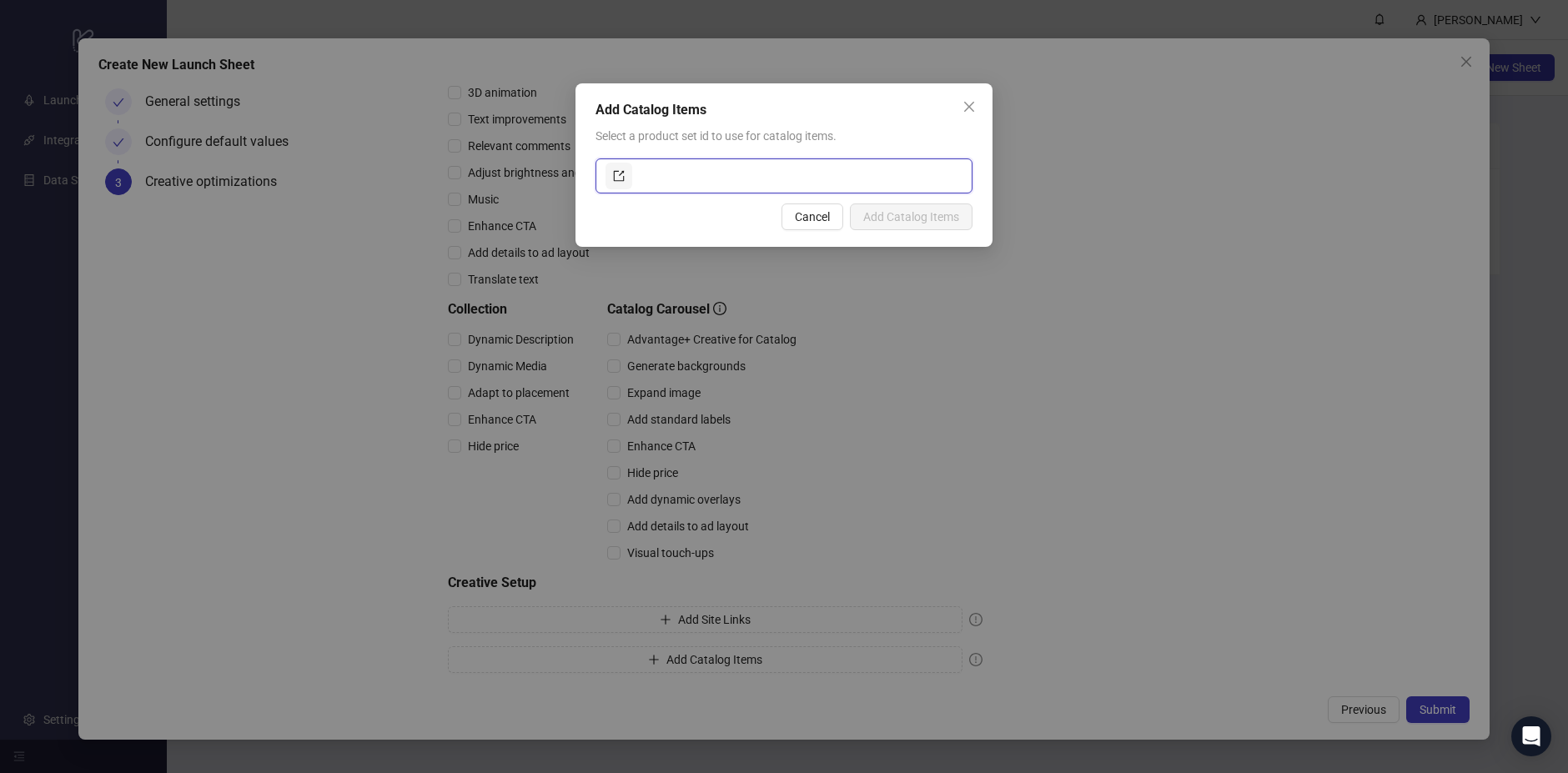
click at [809, 183] on input "text" at bounding box center [799, 176] width 327 height 27
click at [817, 223] on span "Cancel" at bounding box center [812, 217] width 35 height 13
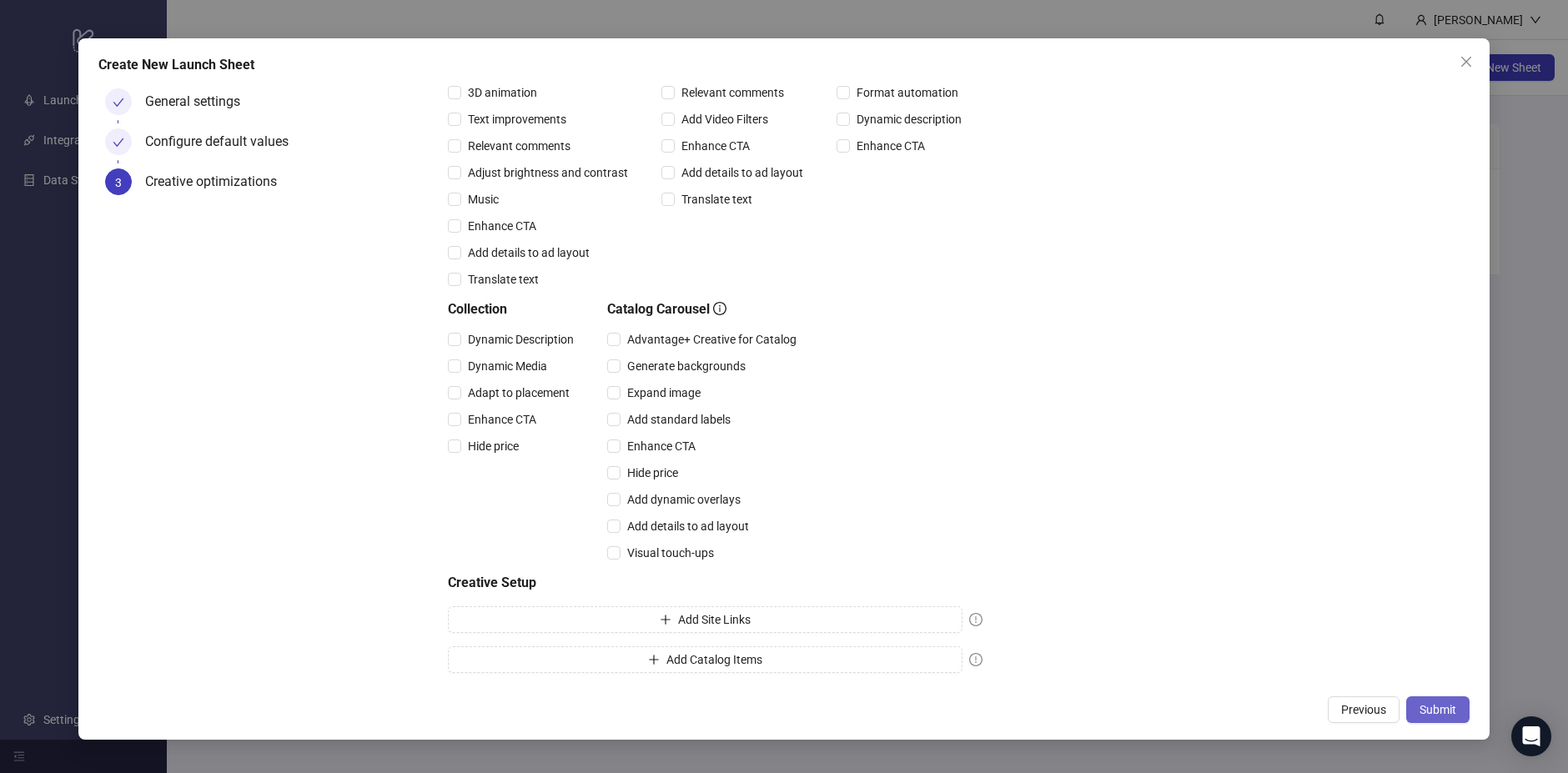
click at [1415, 706] on button "Submit" at bounding box center [1438, 710] width 64 height 27
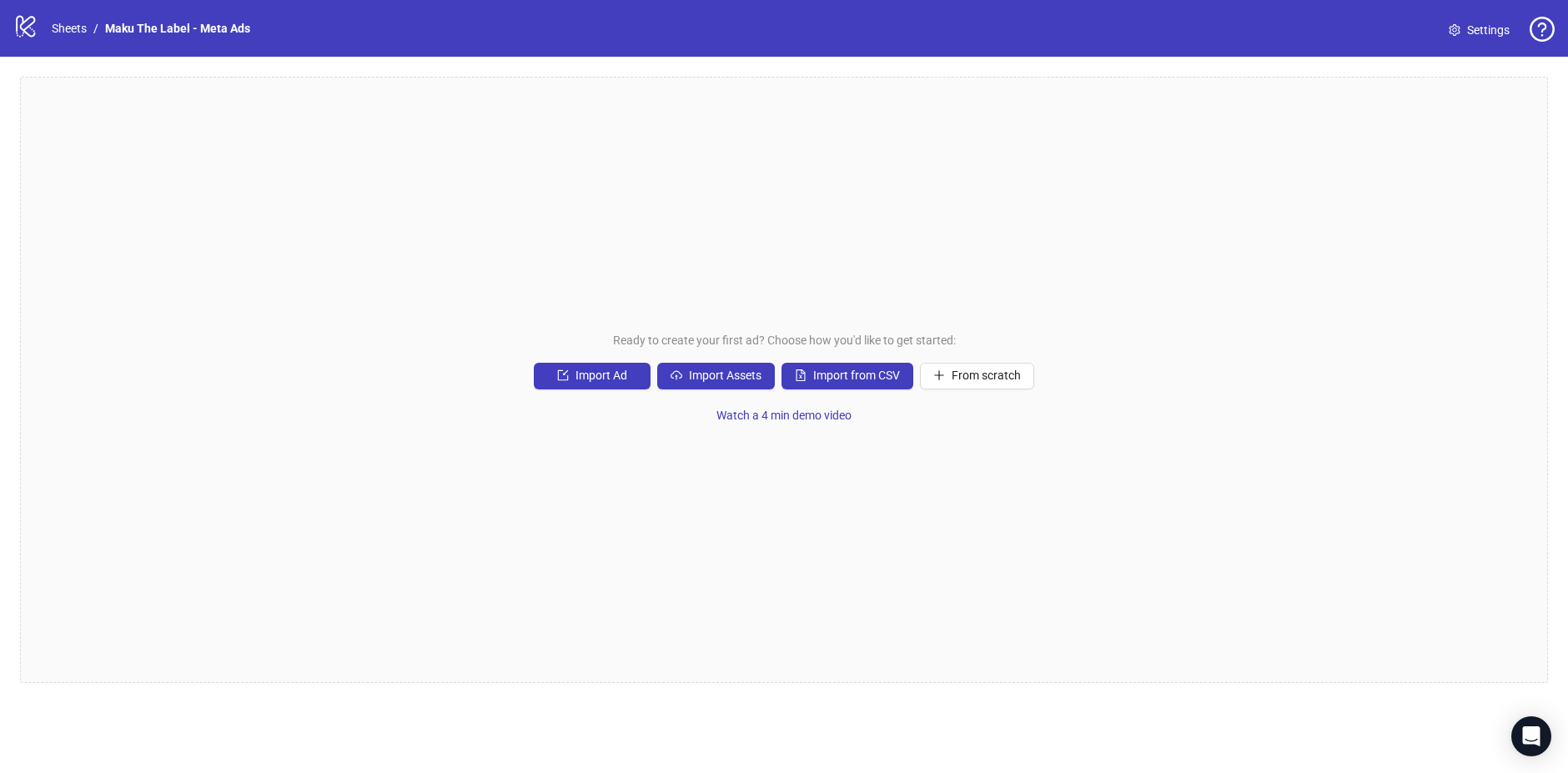
click at [168, 14] on div "logo/logo-mobile Sheets / Maku The Label - Meta Ads" at bounding box center [135, 28] width 244 height 30
click at [167, 19] on link "Maku The Label - Meta Ads" at bounding box center [177, 28] width 152 height 18
click at [167, 21] on link "Maku The Label - Meta Ads" at bounding box center [177, 28] width 152 height 18
click at [102, 31] on link "Maku The Label - Meta Ads" at bounding box center [177, 28] width 152 height 18
click at [86, 29] on link "Sheets" at bounding box center [69, 28] width 41 height 18
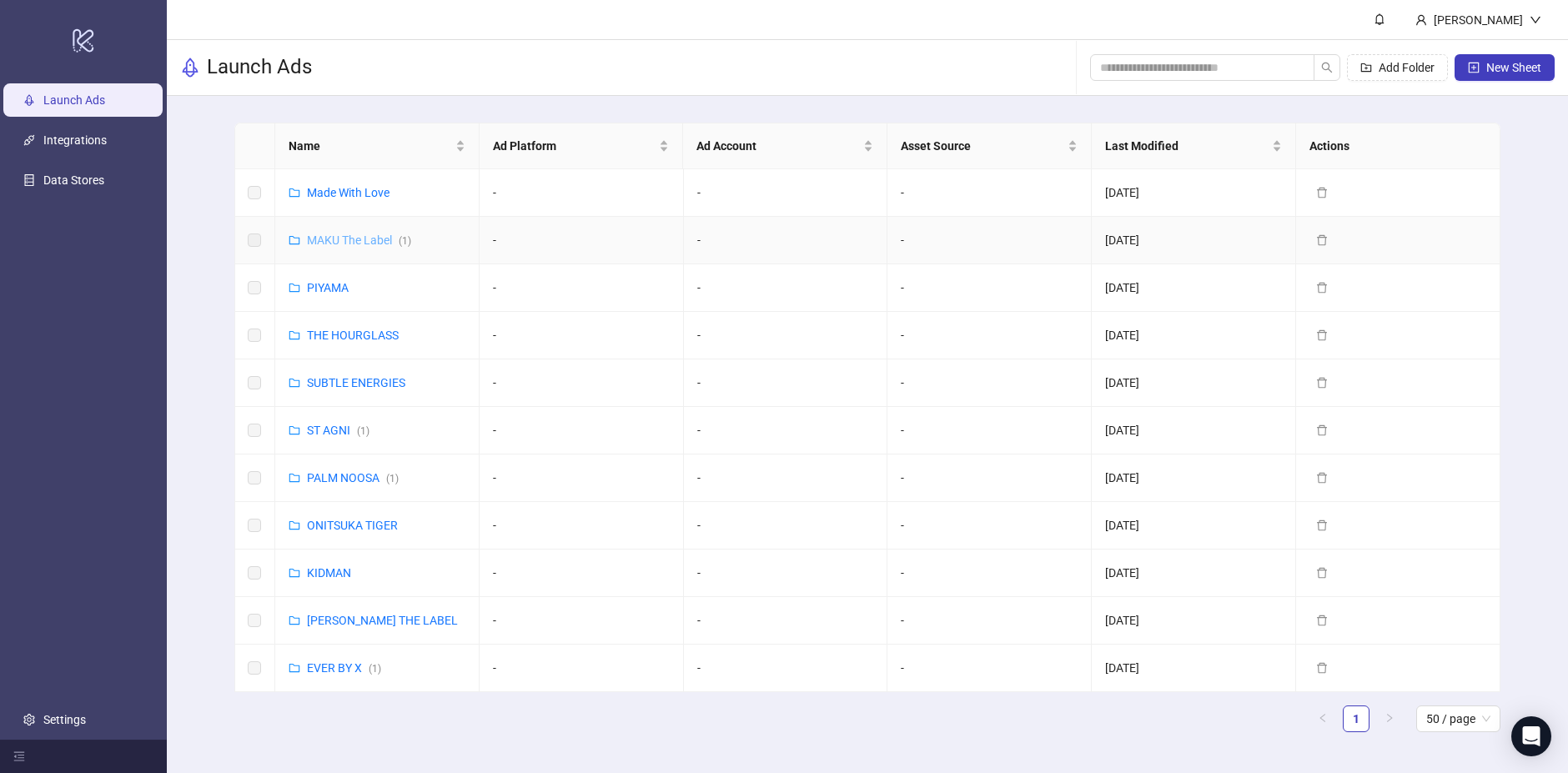
click at [360, 235] on link "MAKU The Label ( 1 )" at bounding box center [359, 240] width 104 height 13
